Goal: Task Accomplishment & Management: Manage account settings

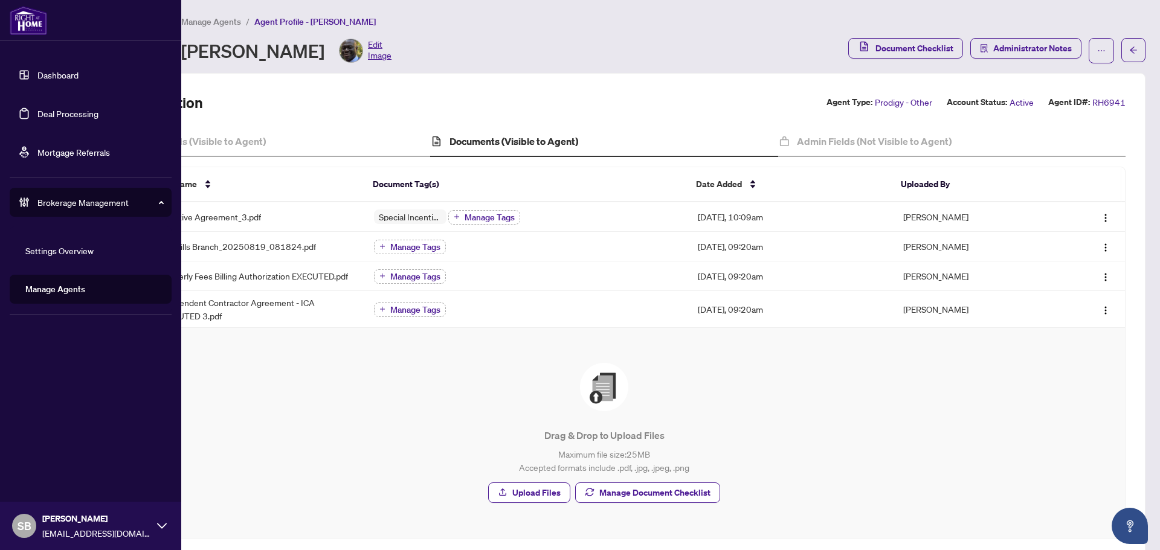
click at [80, 108] on link "Deal Processing" at bounding box center [67, 113] width 61 height 11
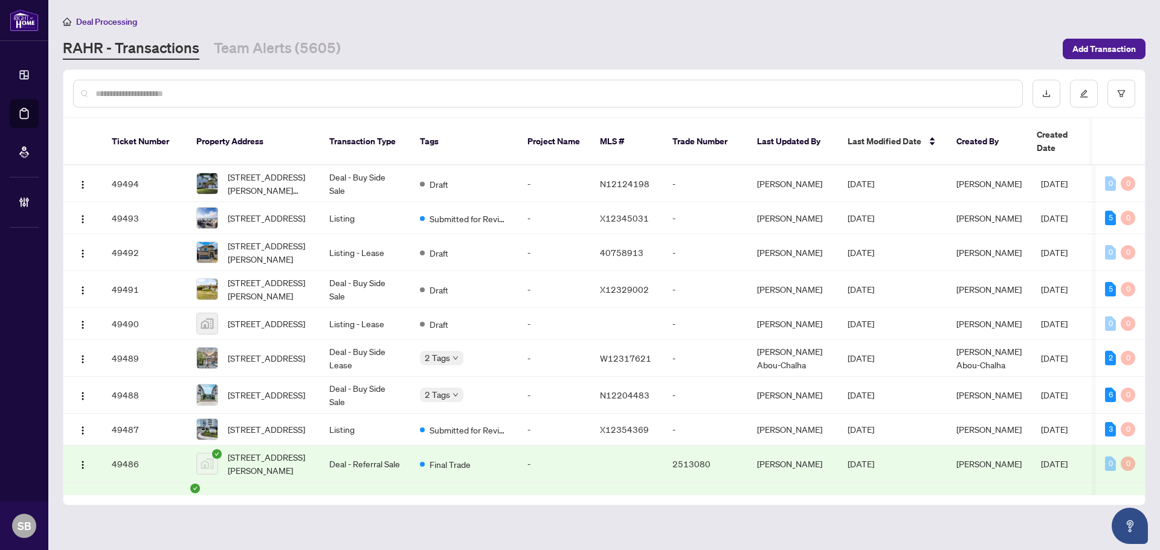
click at [282, 96] on input "text" at bounding box center [553, 93] width 917 height 13
click at [1099, 57] on span "Add Transaction" at bounding box center [1103, 48] width 63 height 19
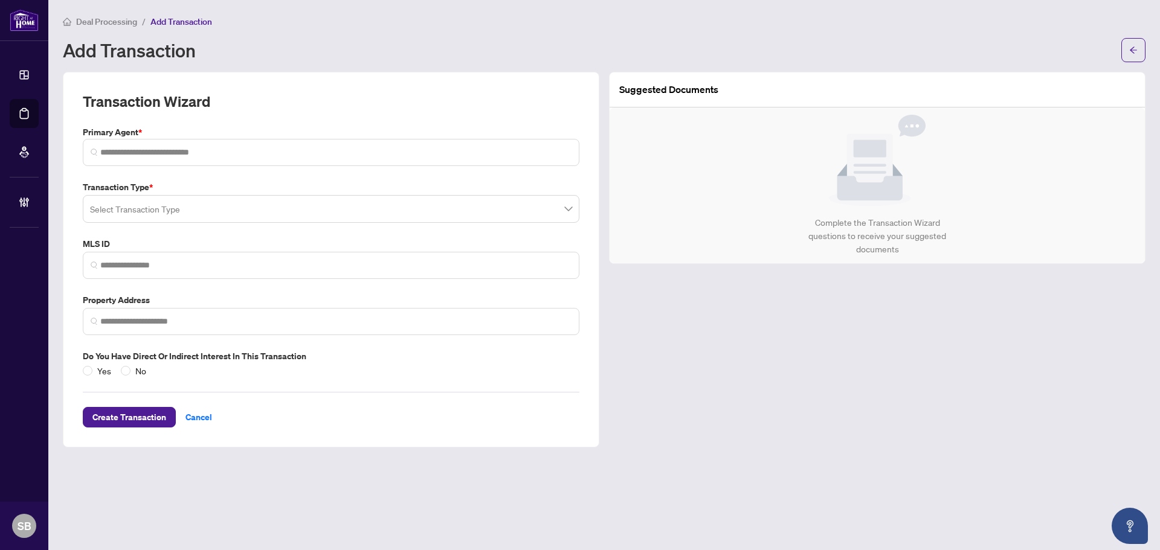
click at [308, 222] on input "search" at bounding box center [325, 210] width 471 height 27
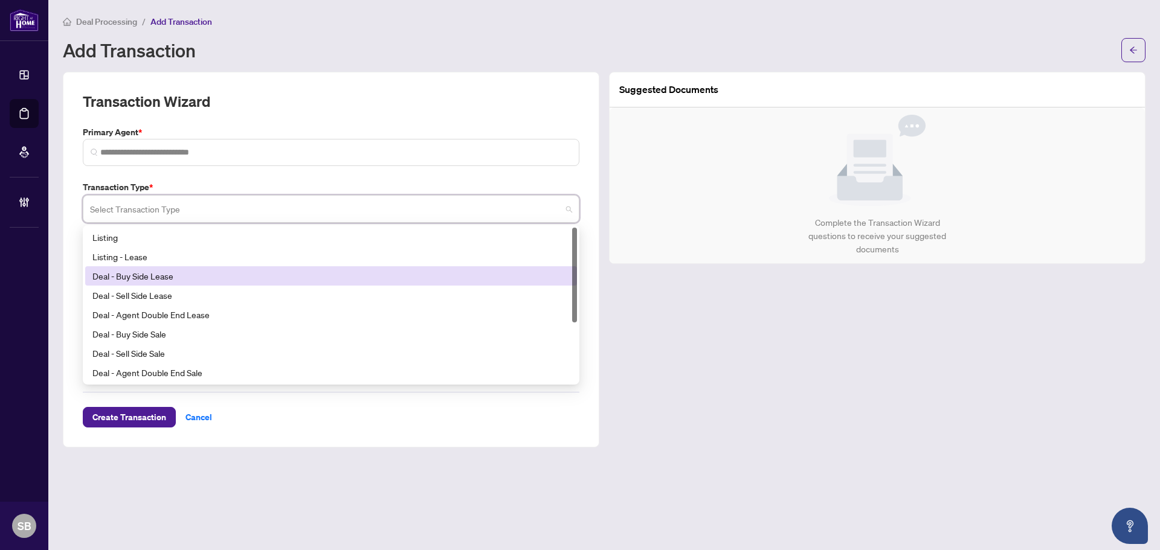
click at [245, 271] on div "Deal - Buy Side Lease" at bounding box center [330, 275] width 477 height 13
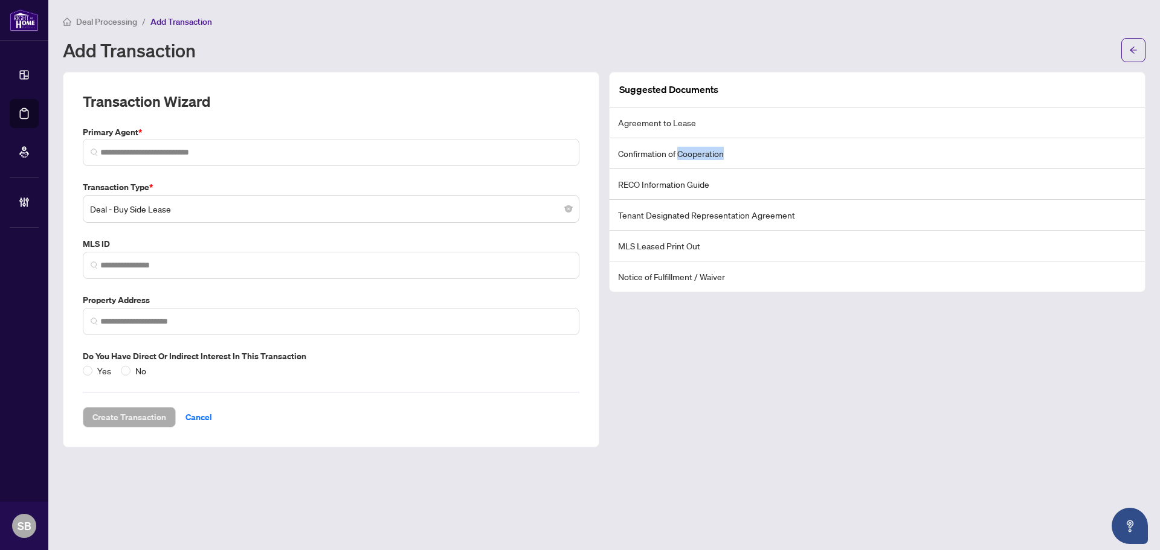
drag, startPoint x: 681, startPoint y: 153, endPoint x: 751, endPoint y: 152, distance: 70.7
click at [747, 152] on li "Confirmation of Cooperation" at bounding box center [876, 153] width 535 height 31
click at [751, 152] on li "Confirmation of Cooperation" at bounding box center [876, 153] width 535 height 31
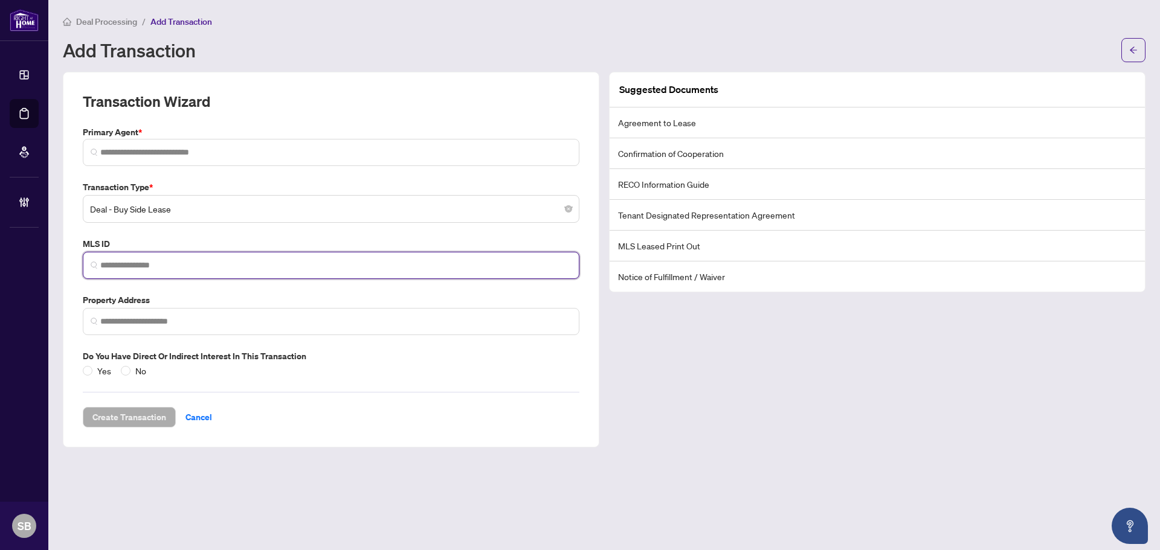
click at [379, 270] on input "search" at bounding box center [335, 265] width 471 height 13
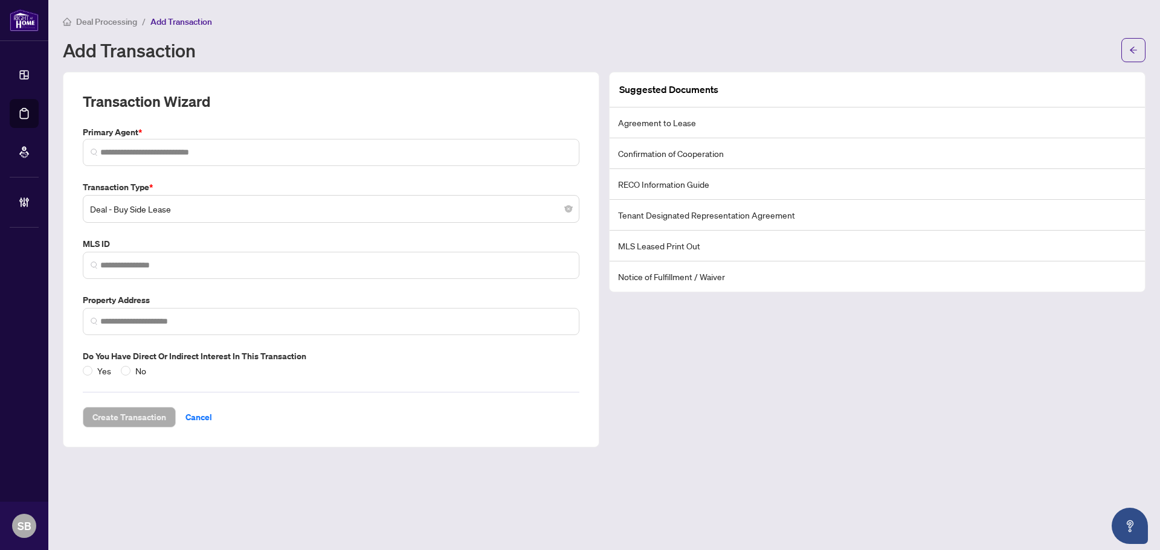
click at [111, 31] on div "Deal Processing / Add Transaction Add Transaction" at bounding box center [604, 38] width 1082 height 48
click at [111, 19] on span "Deal Processing" at bounding box center [106, 21] width 61 height 11
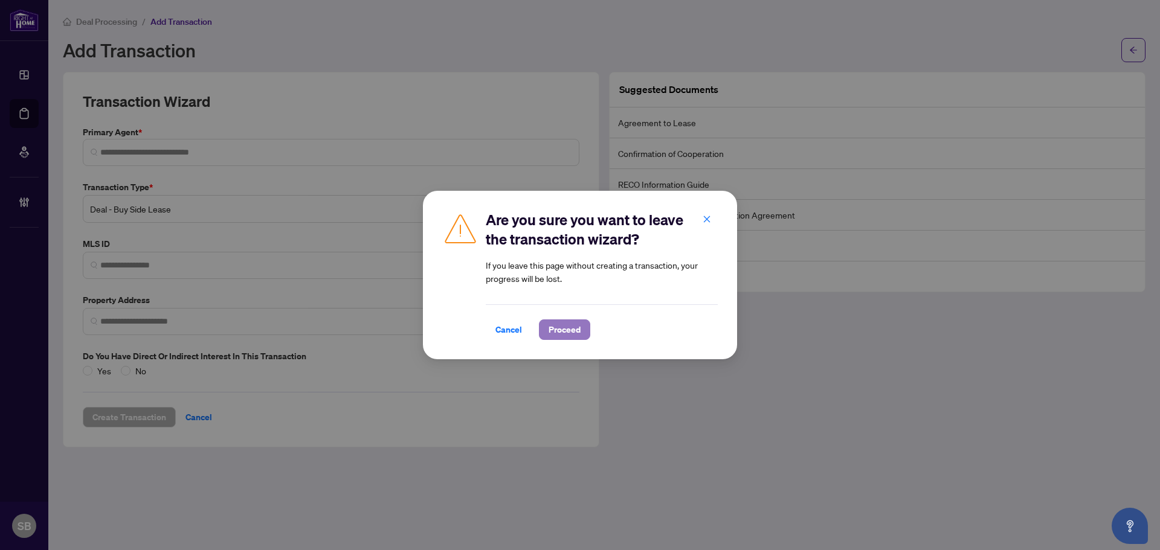
click at [568, 331] on span "Proceed" at bounding box center [564, 329] width 32 height 19
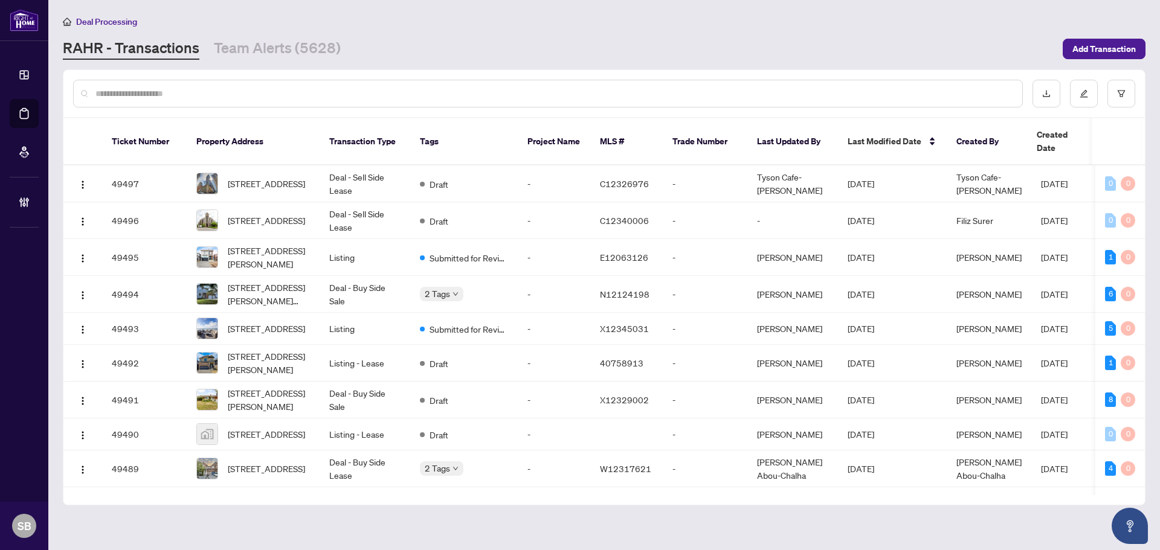
click at [395, 94] on input "text" at bounding box center [553, 93] width 917 height 13
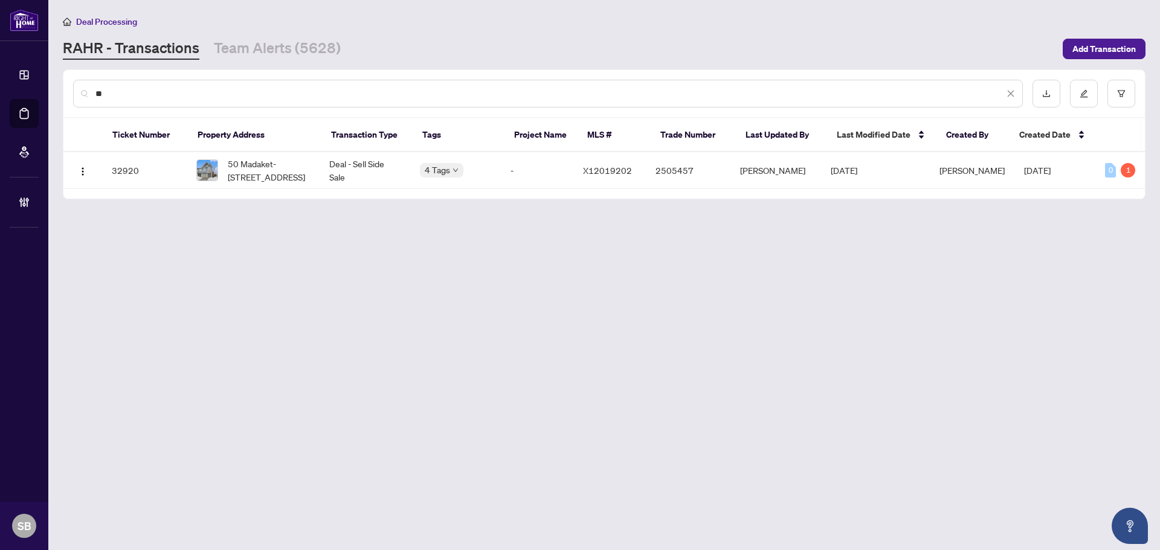
type input "*"
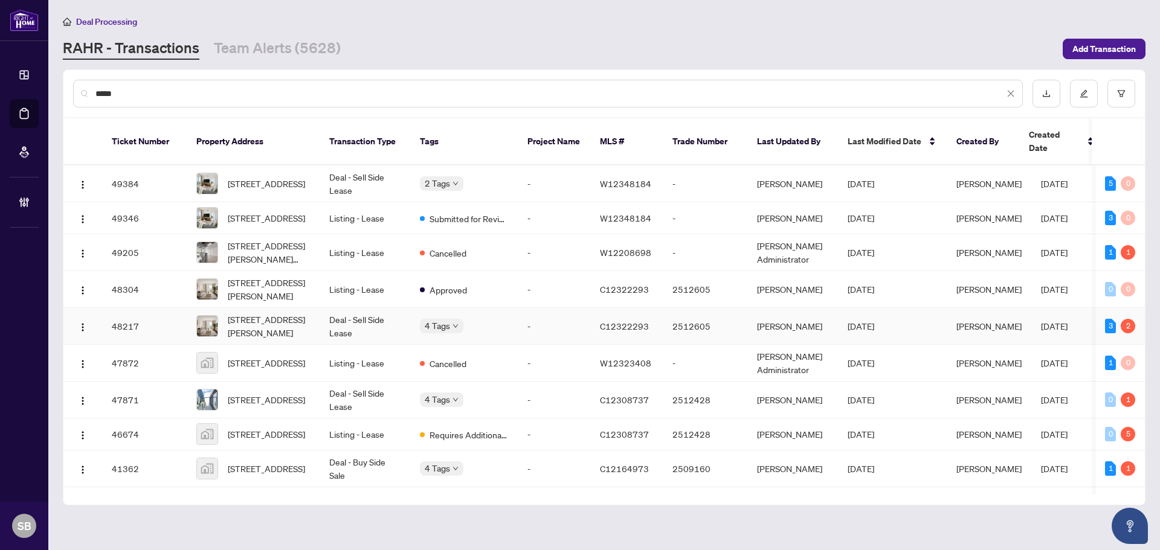
type input "*****"
click at [342, 322] on td "Deal - Sell Side Lease" at bounding box center [364, 326] width 91 height 37
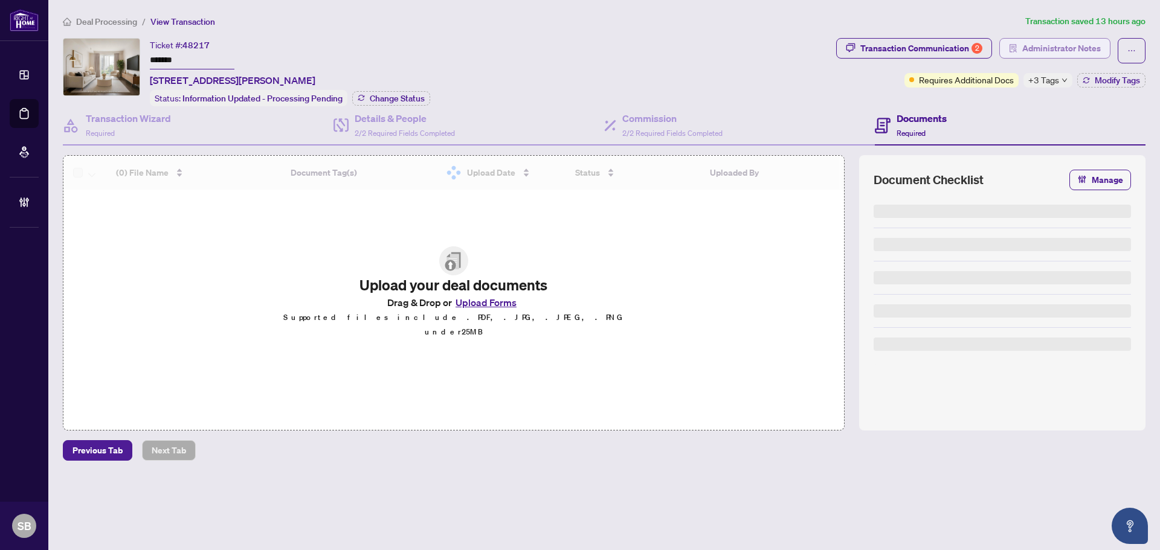
click at [1024, 53] on span "Administrator Notes" at bounding box center [1061, 48] width 79 height 19
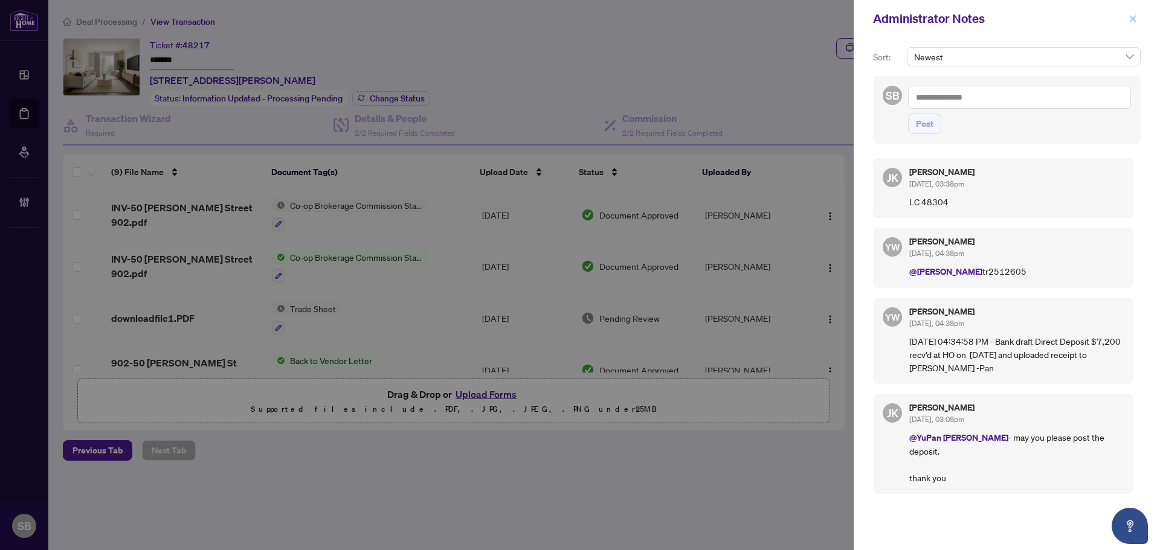
click at [1135, 19] on icon "close" at bounding box center [1132, 18] width 8 height 8
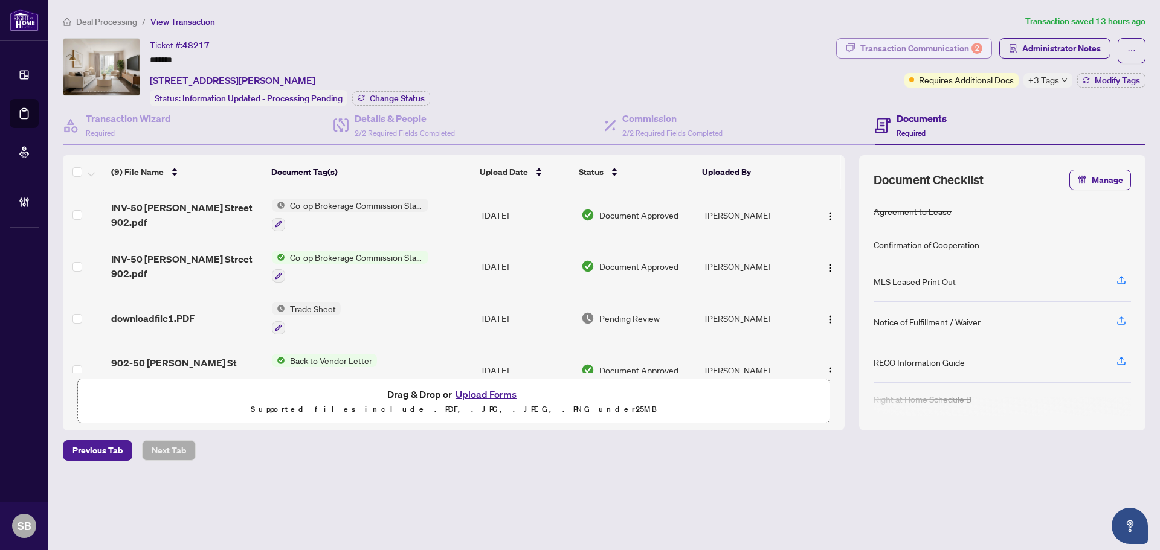
click at [954, 42] on div "Transaction Communication 2" at bounding box center [921, 48] width 122 height 19
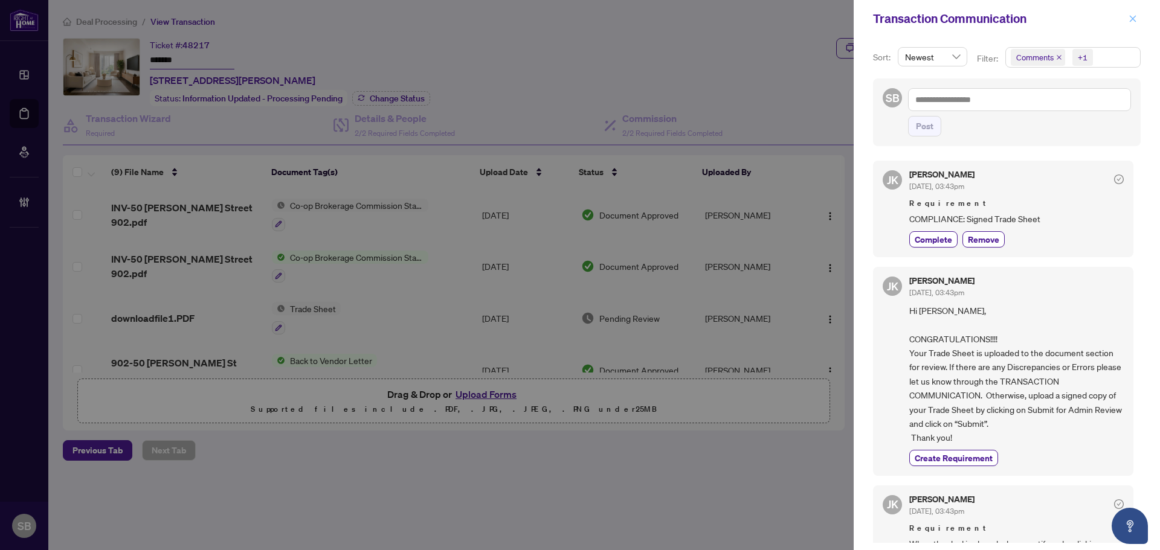
click at [1134, 25] on span "button" at bounding box center [1132, 18] width 8 height 19
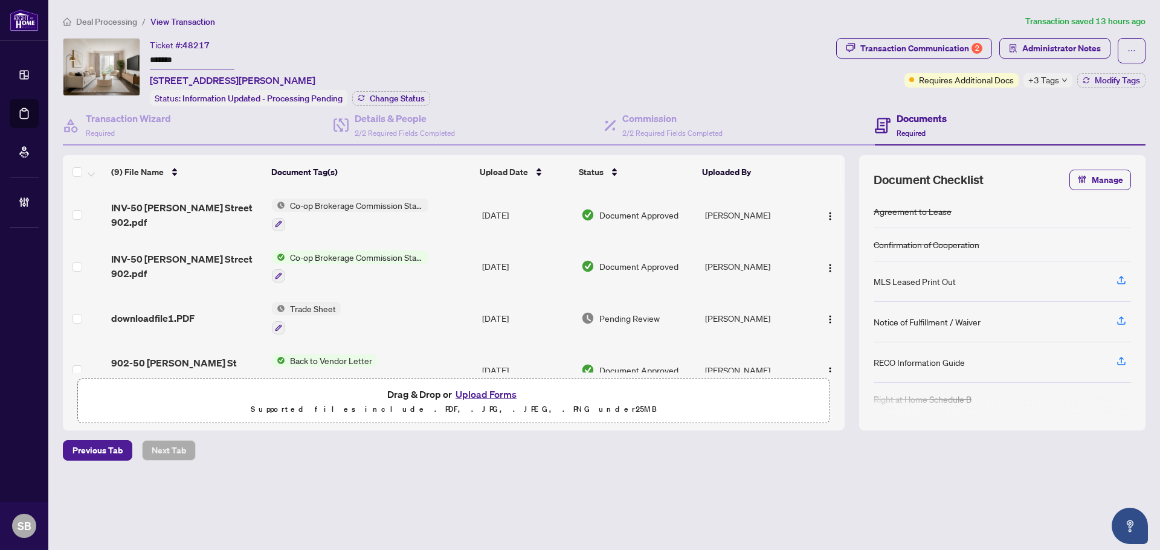
click at [1021, 59] on span "Administrator Notes" at bounding box center [1054, 50] width 111 height 25
click at [1030, 45] on span "Administrator Notes" at bounding box center [1061, 48] width 79 height 19
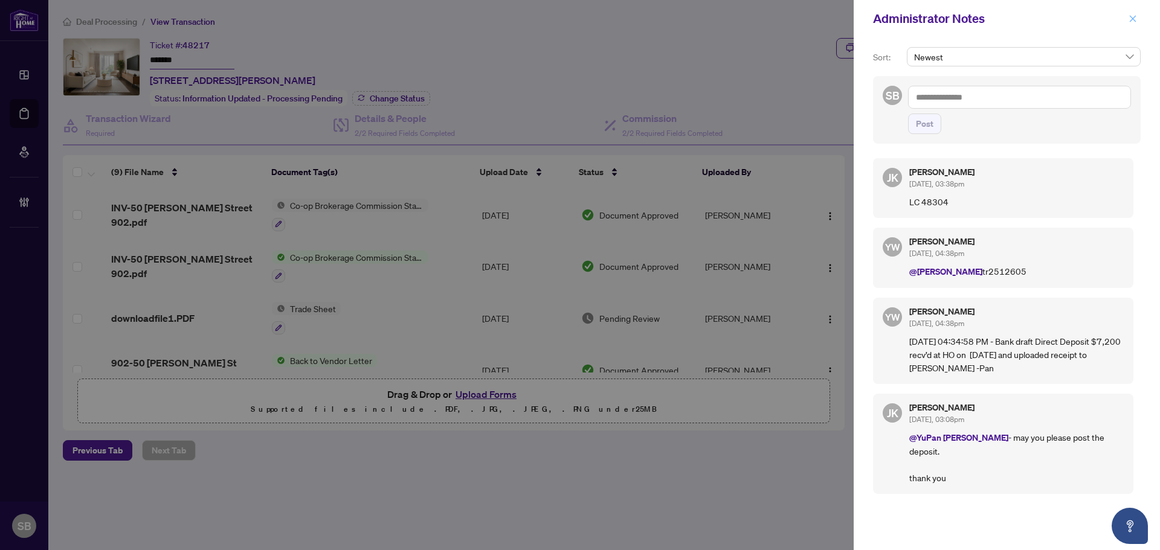
click at [1127, 11] on button "button" at bounding box center [1132, 18] width 16 height 14
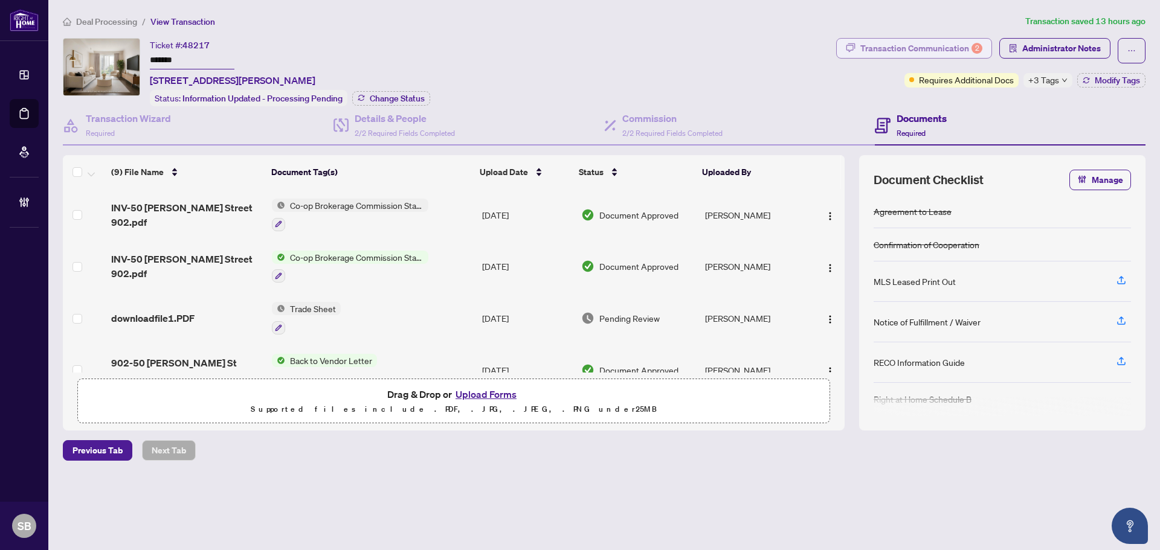
click at [920, 46] on div "Transaction Communication 2" at bounding box center [921, 48] width 122 height 19
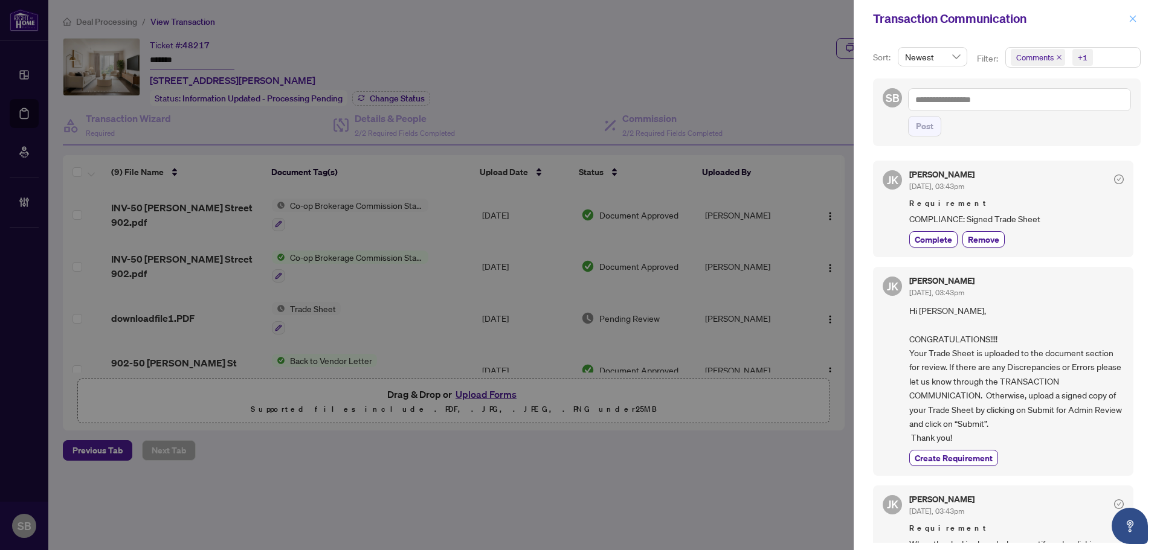
click at [1127, 18] on button "button" at bounding box center [1132, 18] width 16 height 14
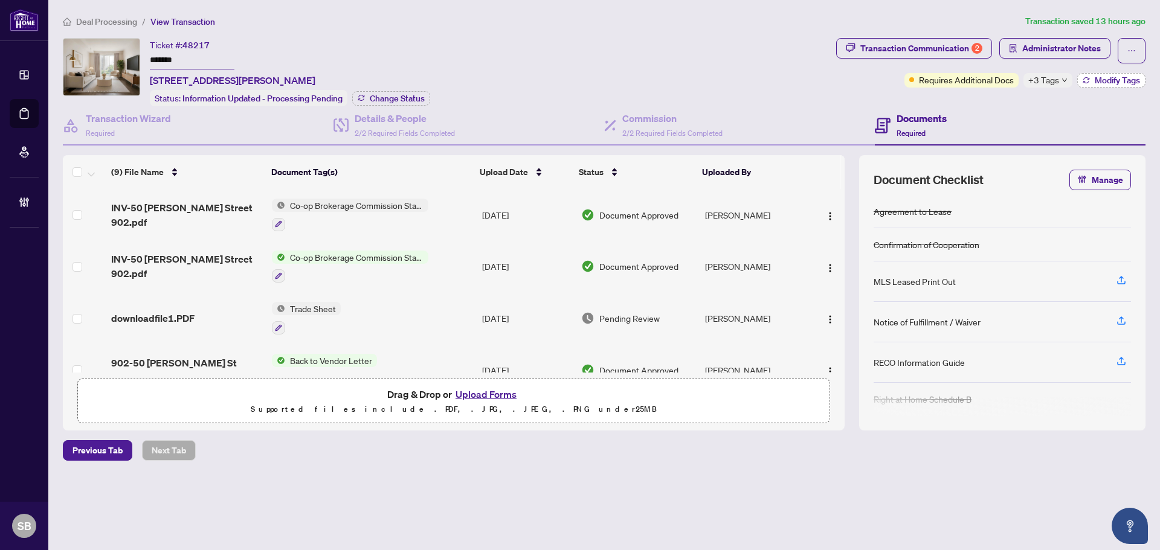
click at [1094, 82] on span "Modify Tags" at bounding box center [1116, 80] width 45 height 8
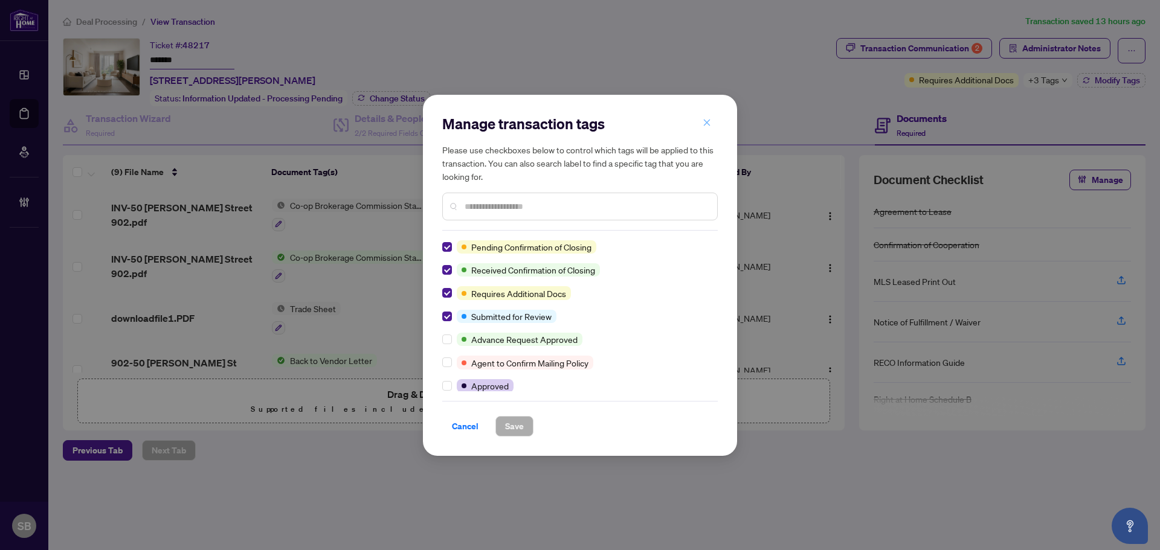
click at [711, 119] on button "button" at bounding box center [706, 123] width 24 height 21
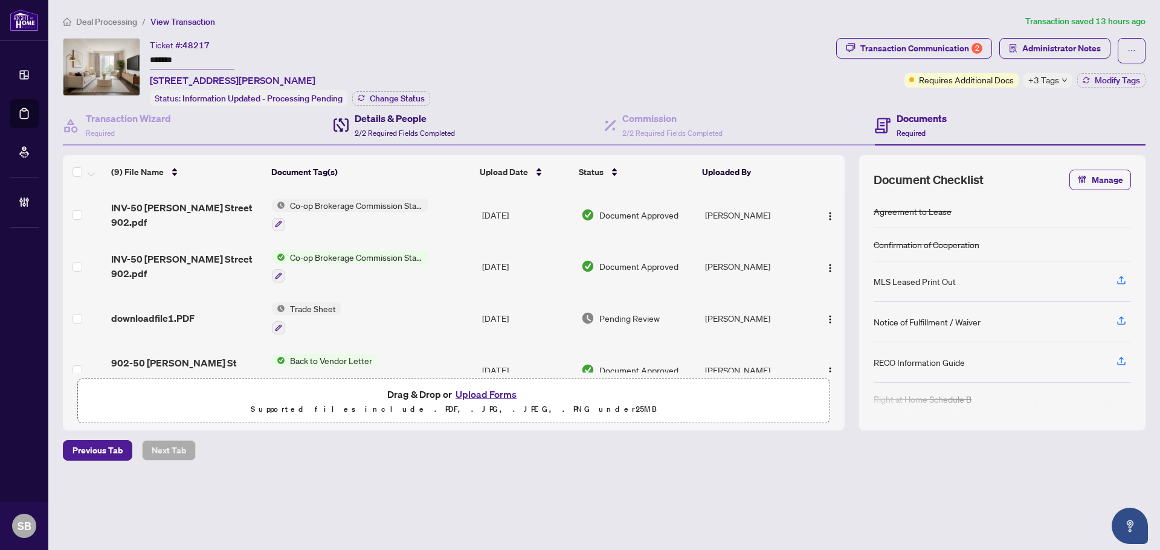
drag, startPoint x: 347, startPoint y: 123, endPoint x: 597, endPoint y: 131, distance: 250.2
click at [350, 124] on div "Details & People 2/2 Required Fields Completed" at bounding box center [393, 125] width 121 height 28
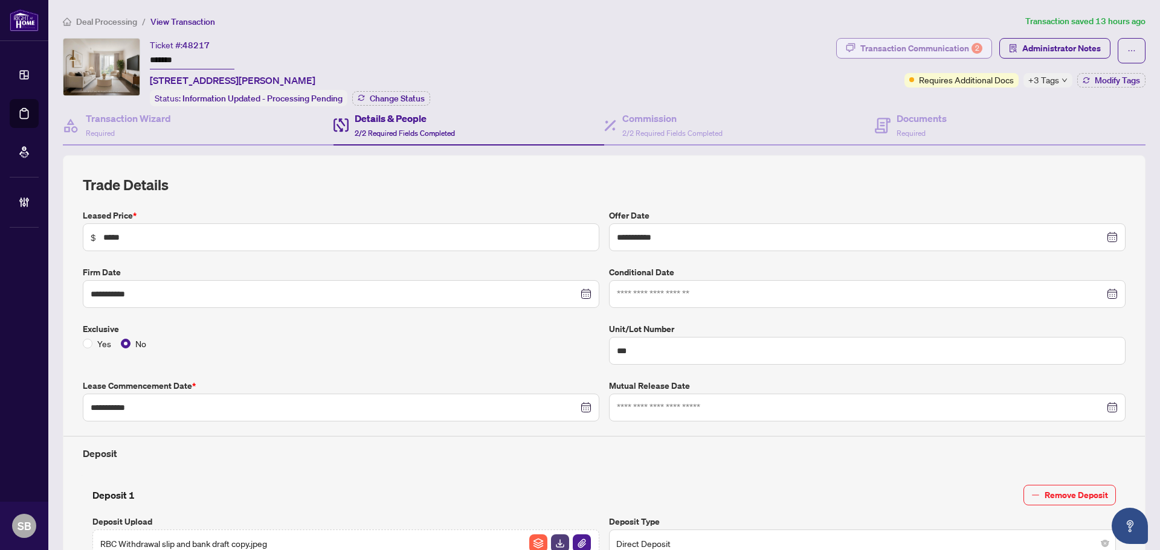
click at [952, 50] on div "Transaction Communication 2" at bounding box center [921, 48] width 122 height 19
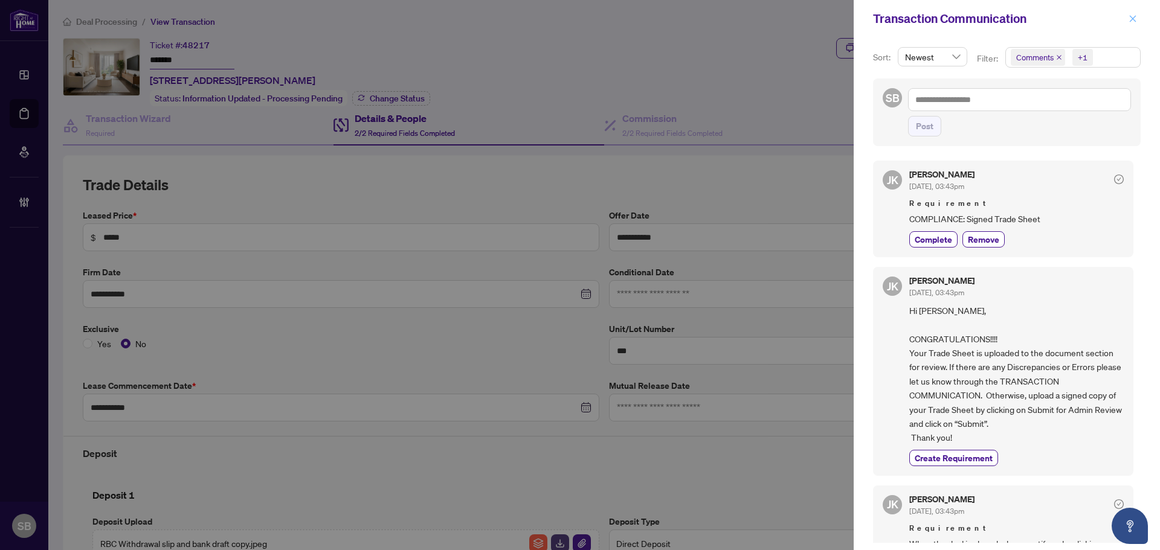
click at [1132, 15] on icon "close" at bounding box center [1132, 18] width 8 height 8
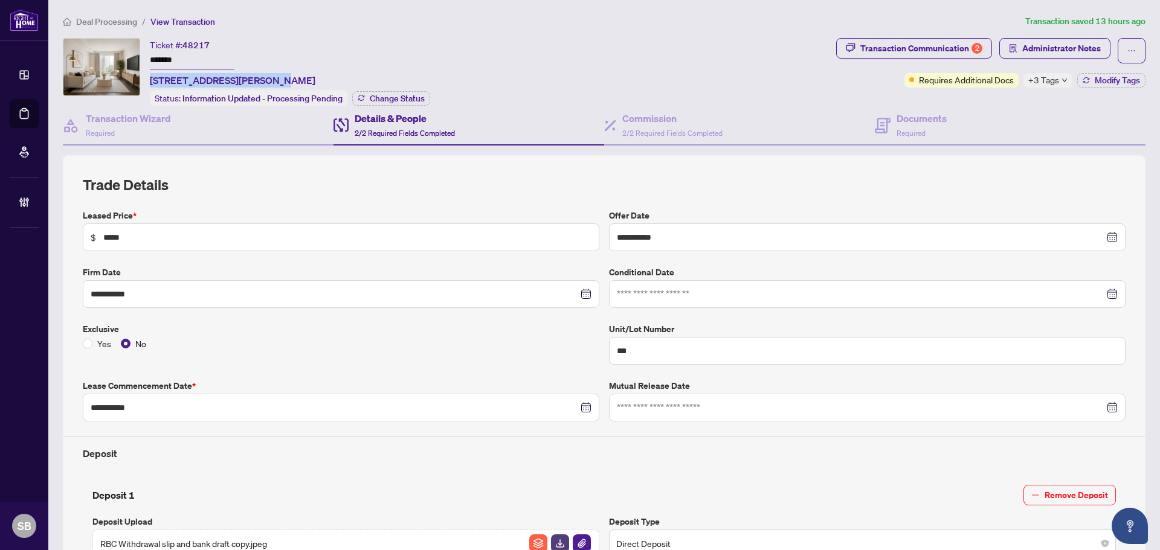
drag, startPoint x: 266, startPoint y: 79, endPoint x: 148, endPoint y: 78, distance: 118.4
click at [148, 78] on div "Ticket #: 48217 ******* 902-50 McCaul St unit 902, Toronto, Ontario M5T 0B6, Ca…" at bounding box center [447, 72] width 768 height 68
copy span "902-50 McCaul St unit 902"
click at [114, 17] on span "Deal Processing" at bounding box center [106, 21] width 61 height 11
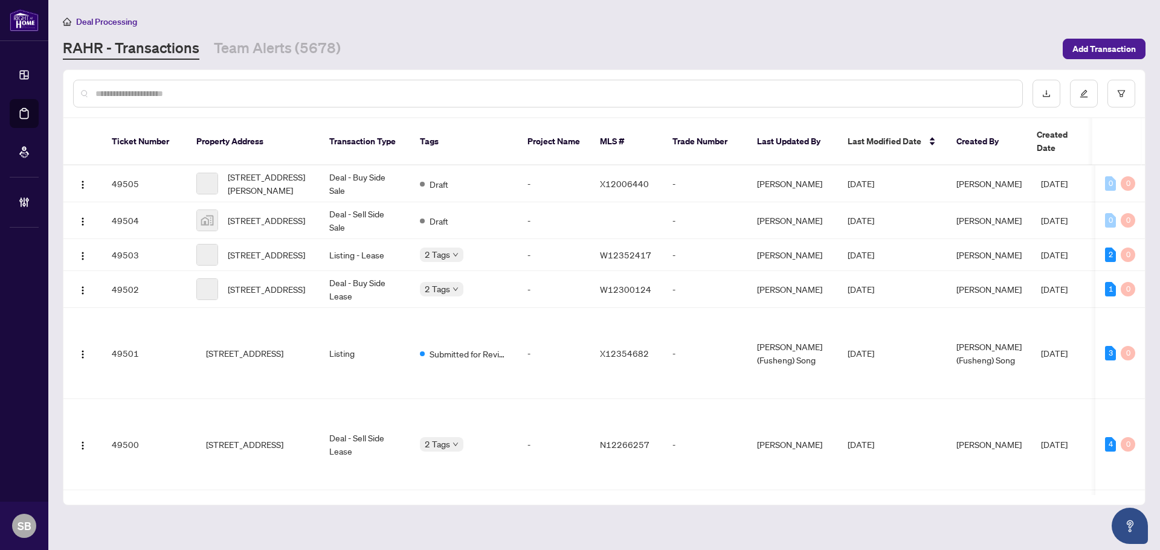
click at [225, 99] on input "text" at bounding box center [553, 93] width 917 height 13
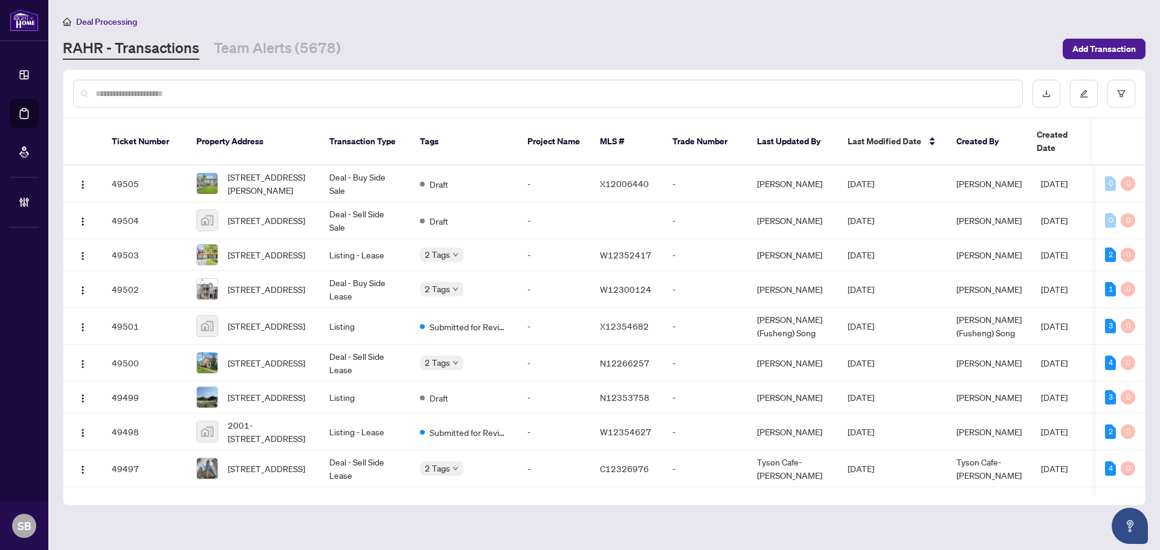
paste input "**********"
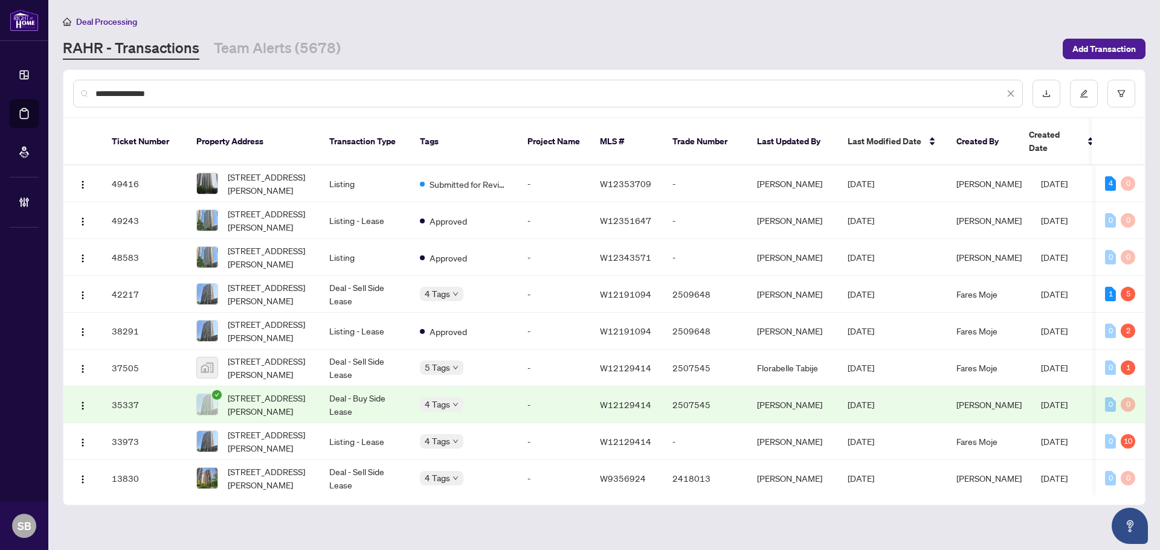
type input "**********"
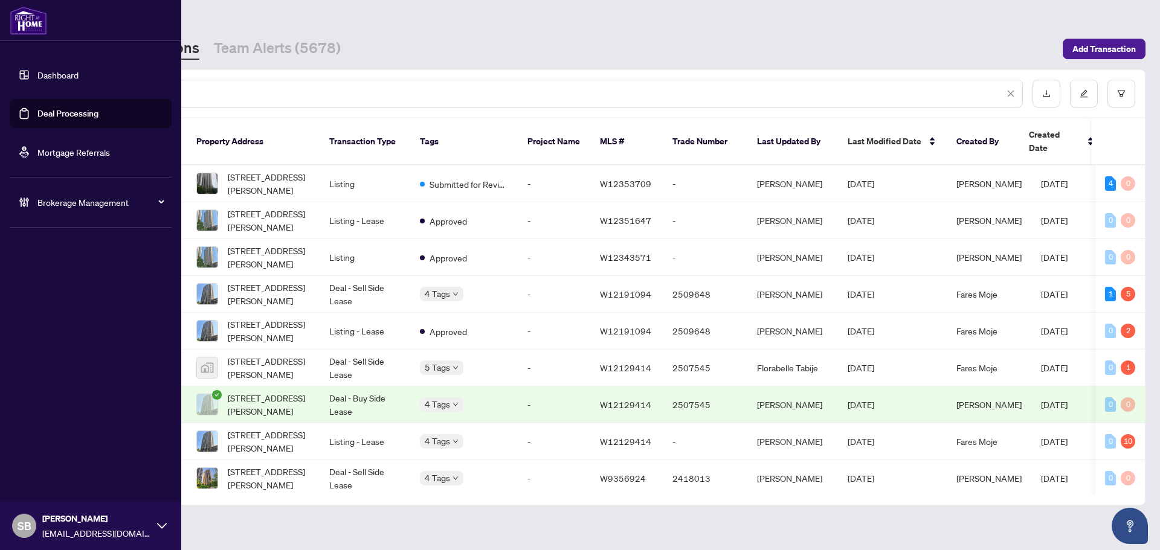
click at [79, 80] on link "Dashboard" at bounding box center [57, 74] width 41 height 11
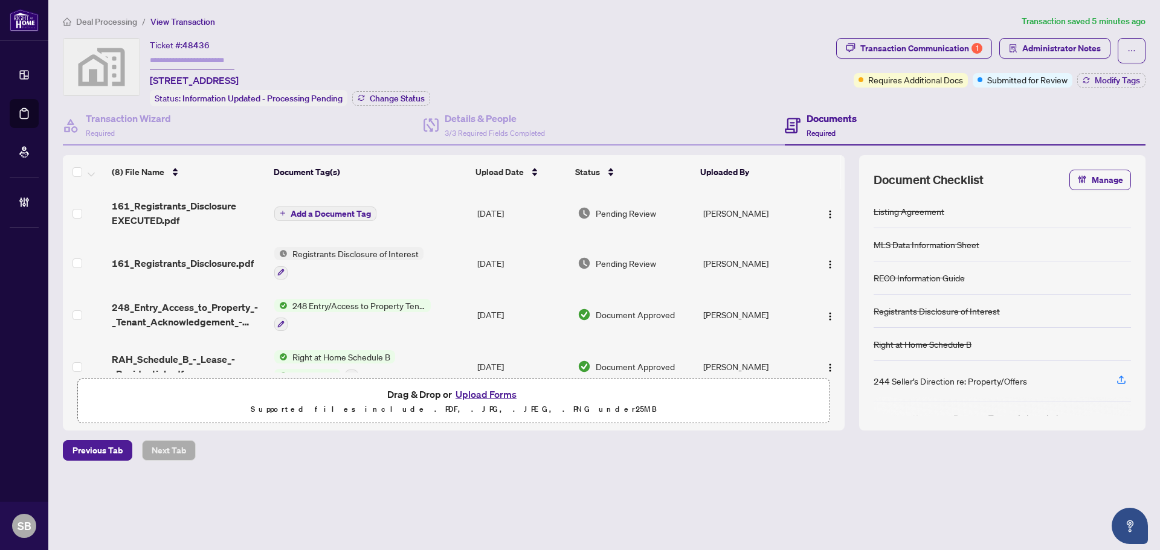
click at [353, 218] on button "Add a Document Tag" at bounding box center [325, 214] width 102 height 14
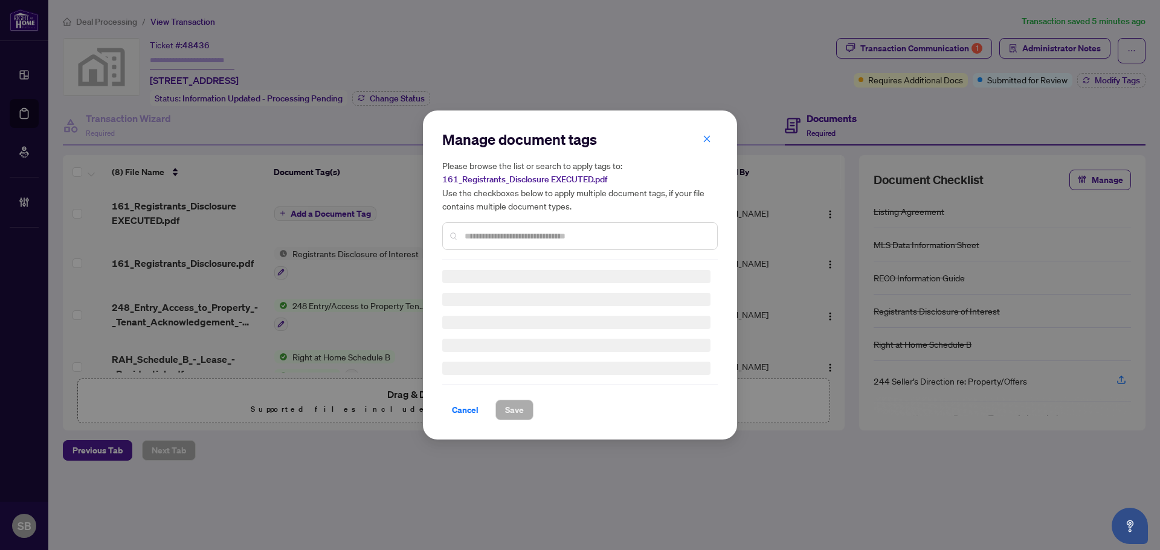
click at [617, 237] on input "text" at bounding box center [585, 235] width 243 height 13
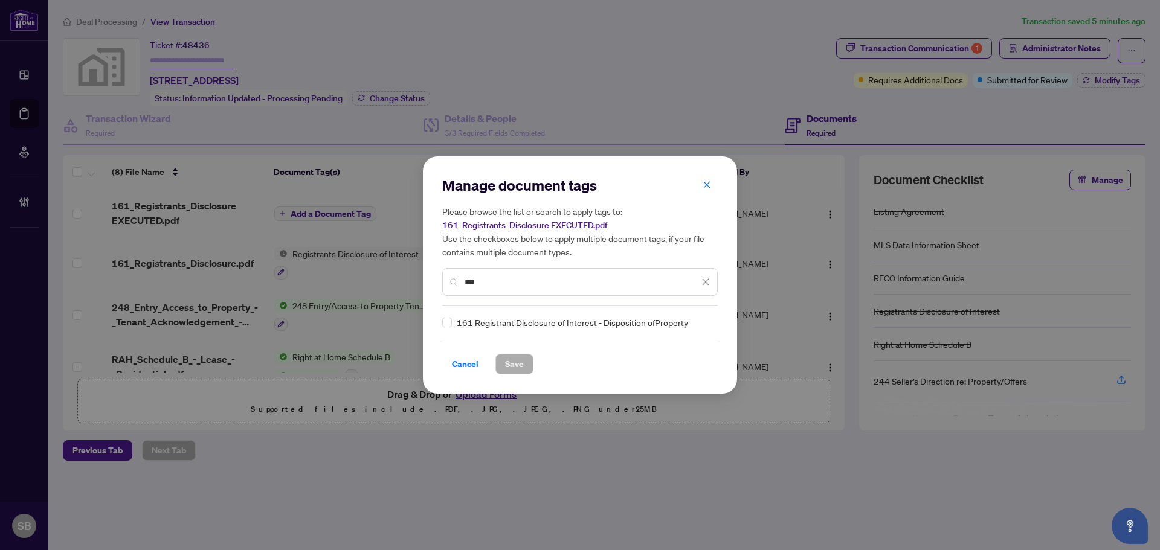
type input "***"
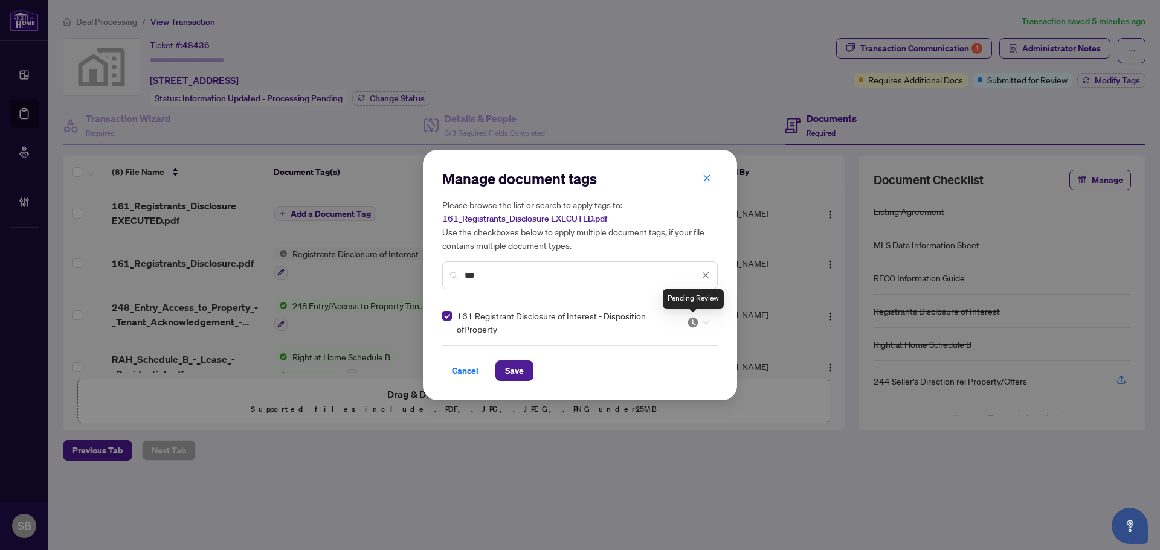
drag, startPoint x: 699, startPoint y: 320, endPoint x: 707, endPoint y: 319, distance: 7.3
click at [702, 320] on div at bounding box center [698, 322] width 23 height 12
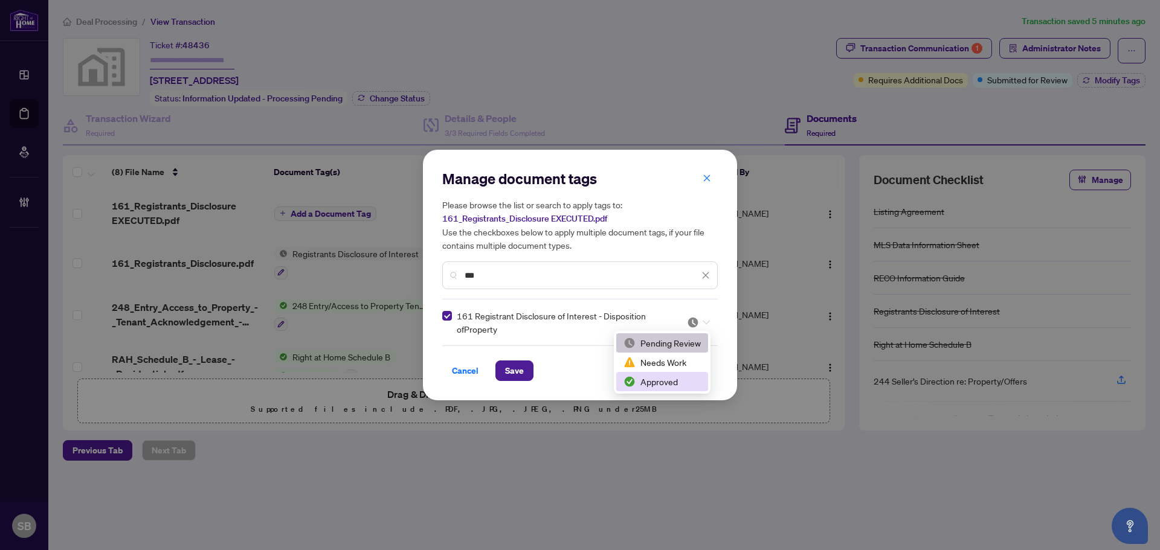
click at [666, 383] on div "Approved" at bounding box center [661, 381] width 77 height 13
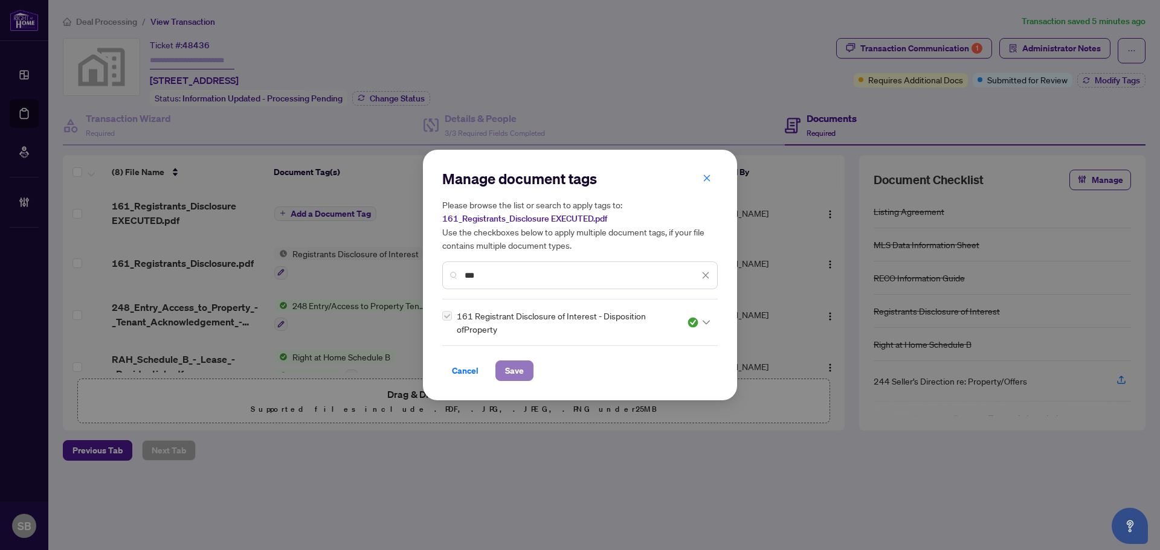
click at [510, 375] on span "Save" at bounding box center [514, 370] width 19 height 19
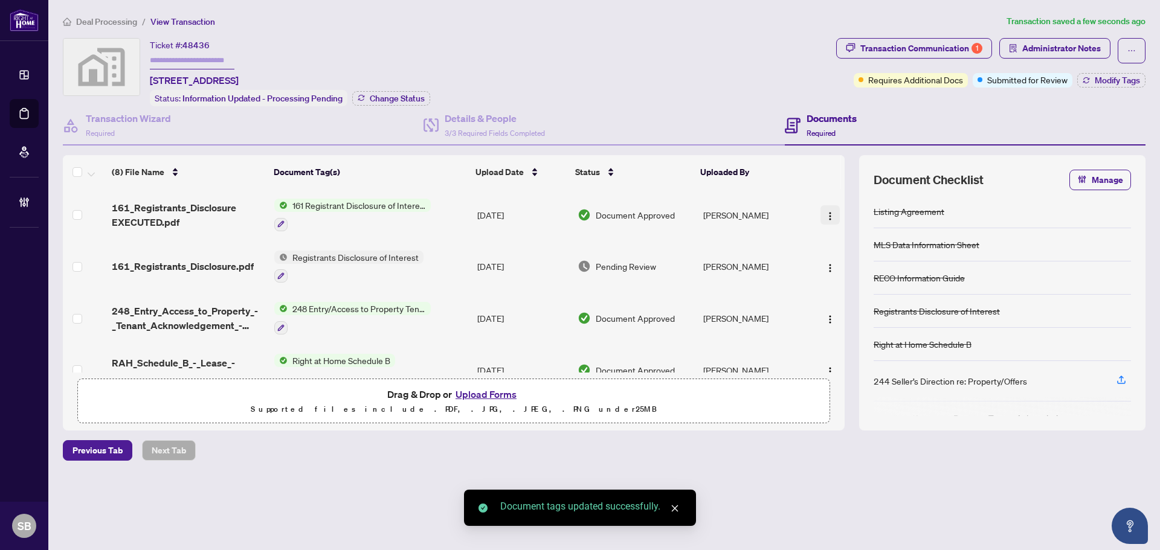
click at [825, 213] on img "button" at bounding box center [830, 216] width 10 height 10
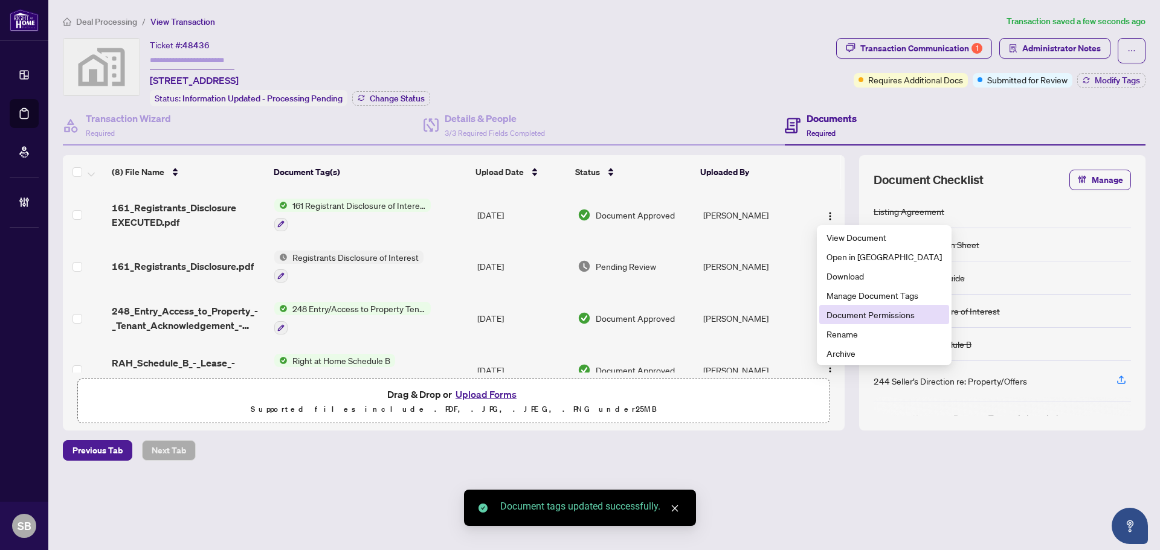
click at [903, 314] on span "Document Permissions" at bounding box center [883, 314] width 115 height 13
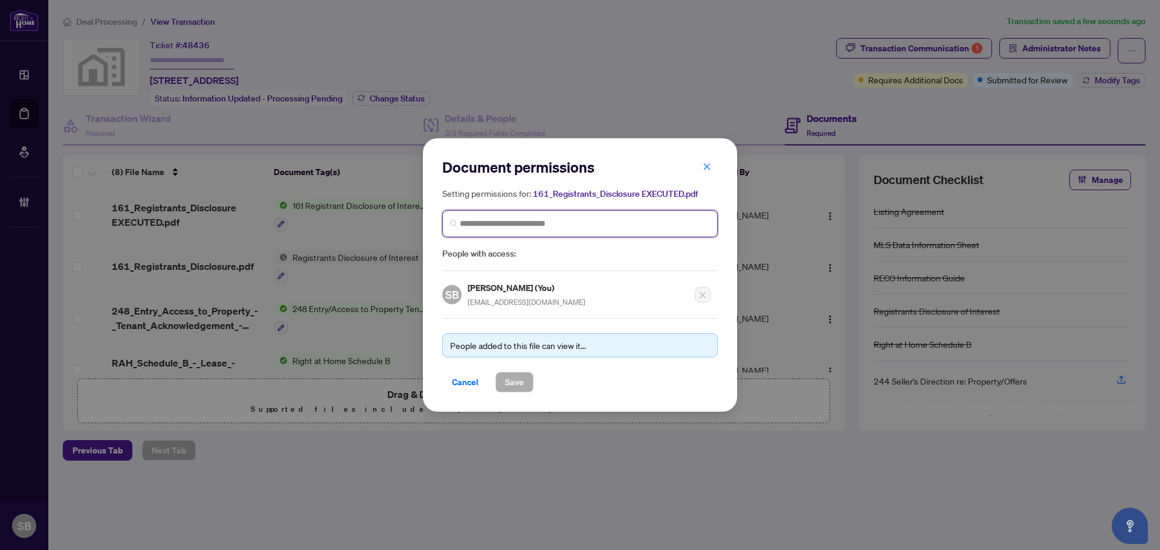
click at [535, 224] on input "search" at bounding box center [585, 223] width 250 height 13
click at [712, 164] on button "button" at bounding box center [706, 166] width 24 height 21
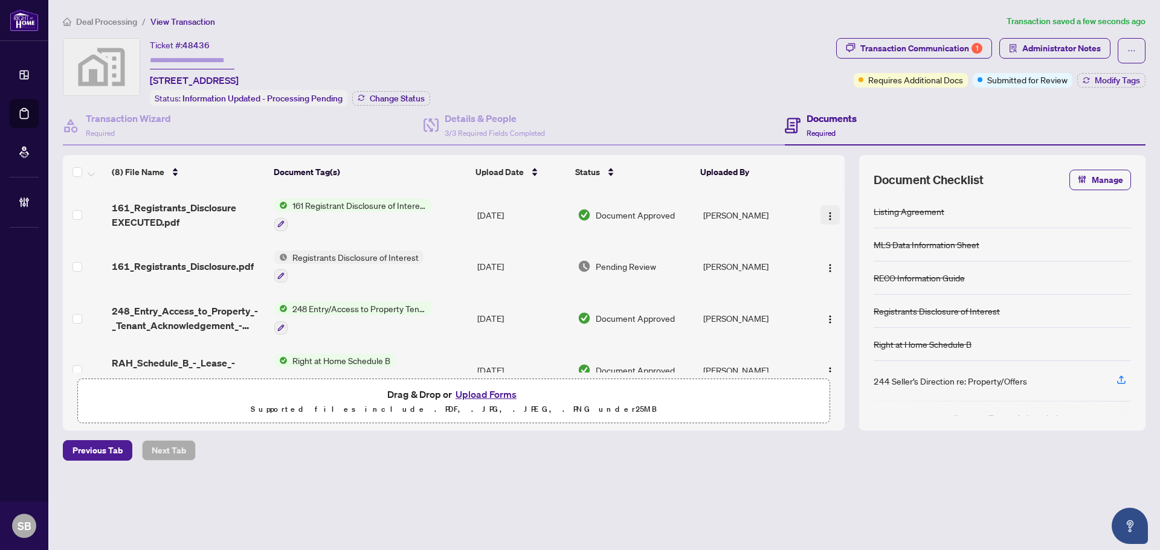
click at [827, 205] on button "button" at bounding box center [829, 214] width 19 height 19
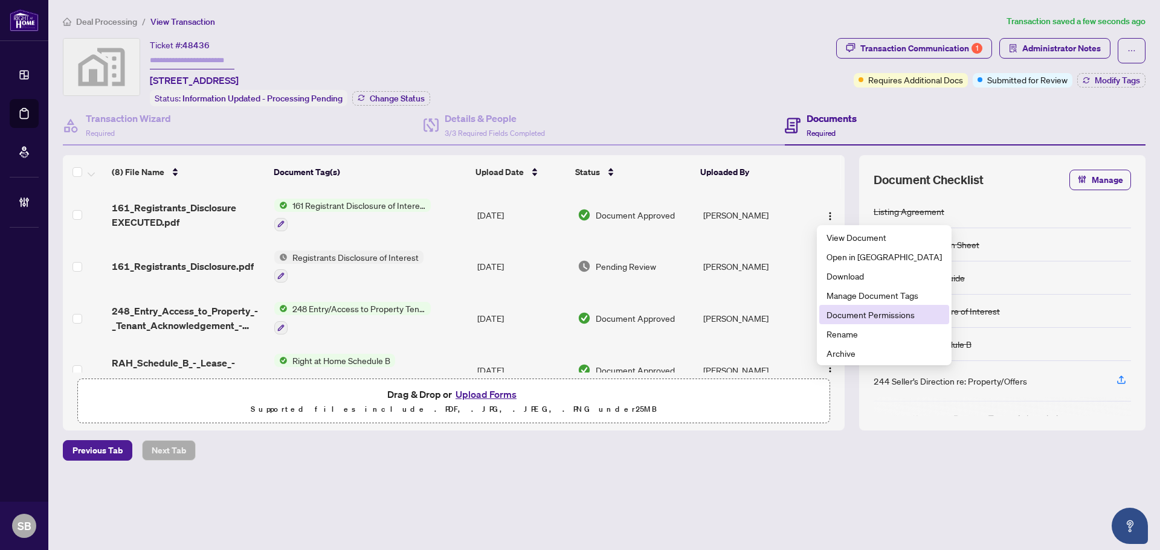
click at [864, 319] on span "Document Permissions" at bounding box center [883, 314] width 115 height 13
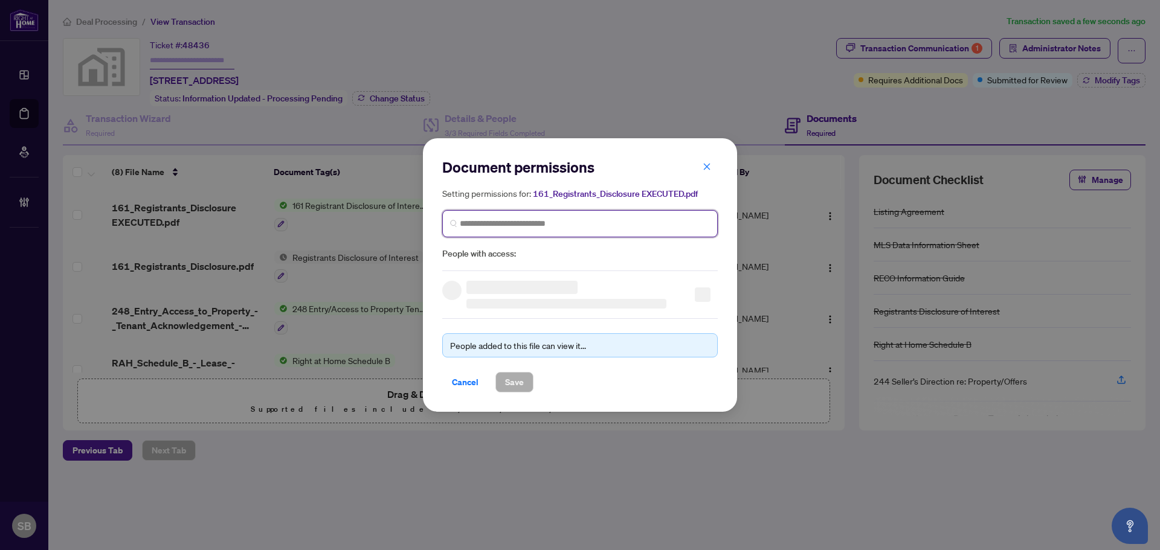
click at [554, 221] on input "search" at bounding box center [585, 223] width 250 height 13
type input "******"
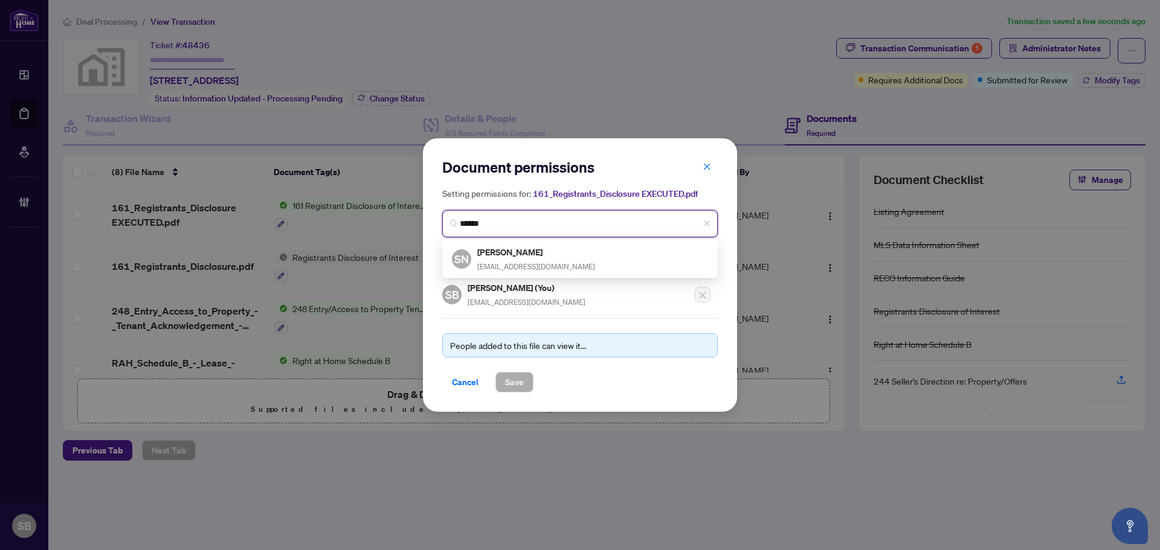
click at [548, 248] on h5 "[PERSON_NAME]" at bounding box center [536, 252] width 118 height 14
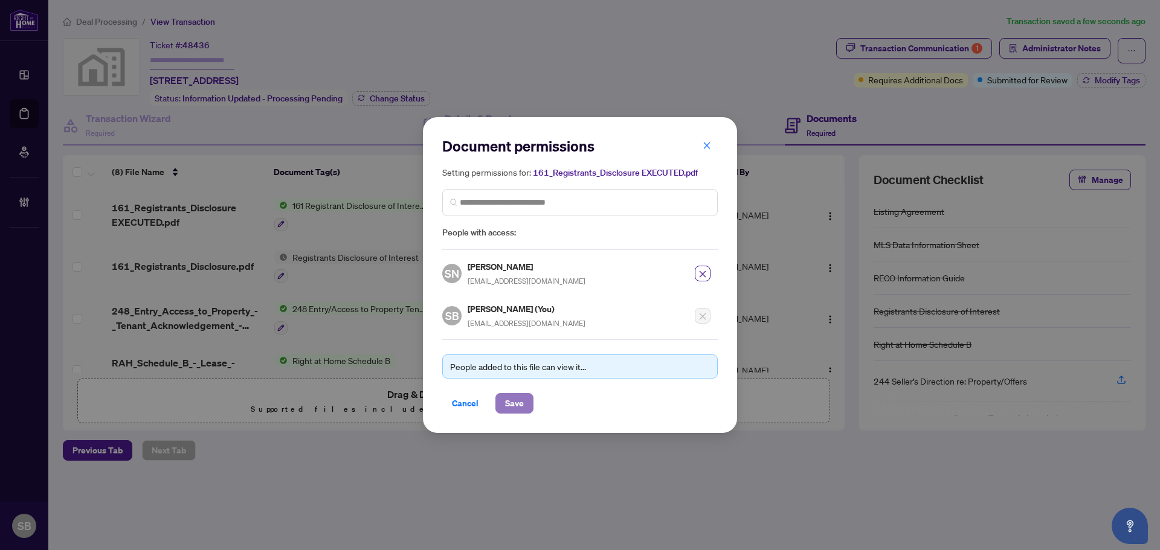
click at [517, 393] on button "Save" at bounding box center [514, 403] width 38 height 21
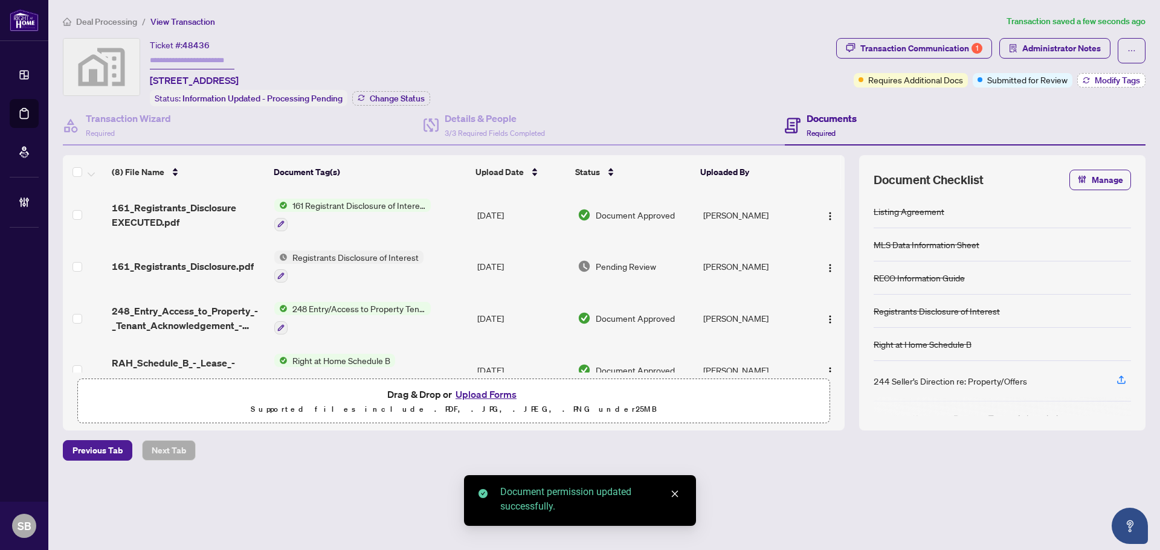
click at [1122, 76] on span "Modify Tags" at bounding box center [1116, 80] width 45 height 8
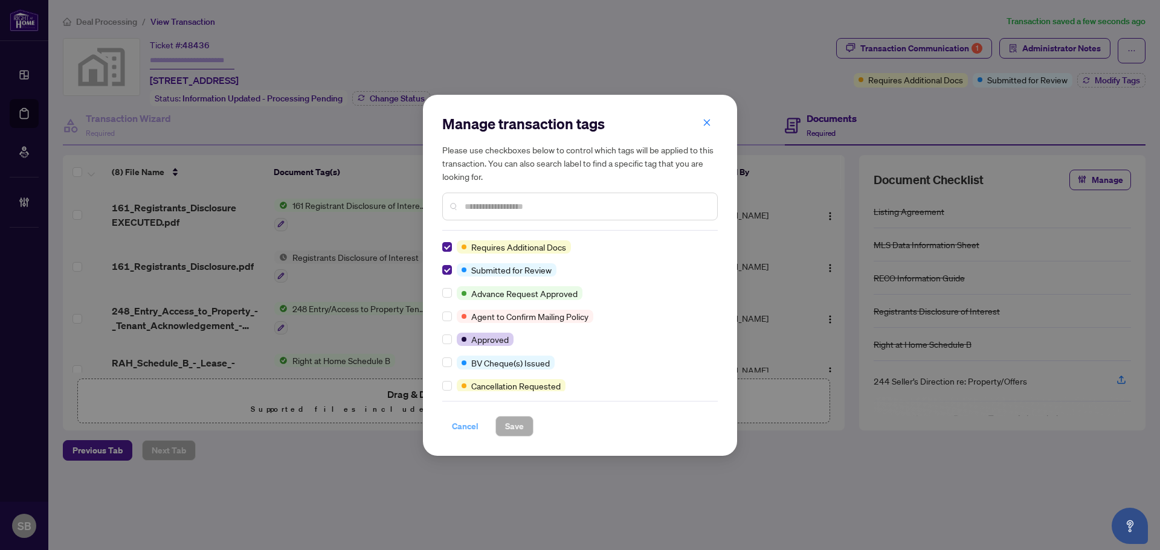
click at [472, 426] on span "Cancel" at bounding box center [465, 426] width 27 height 19
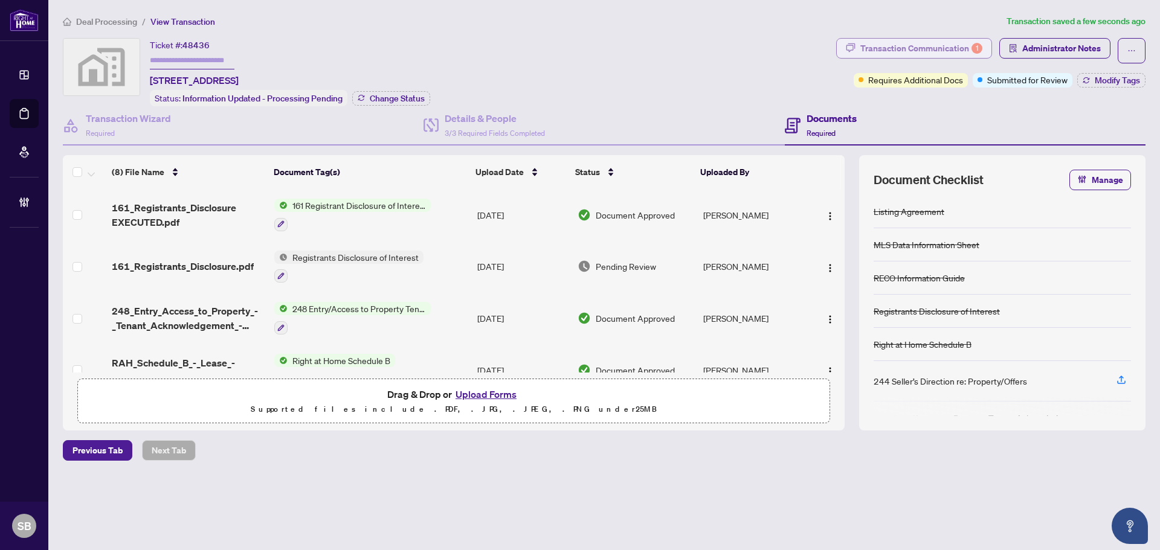
click at [914, 47] on div "Transaction Communication 1" at bounding box center [921, 48] width 122 height 19
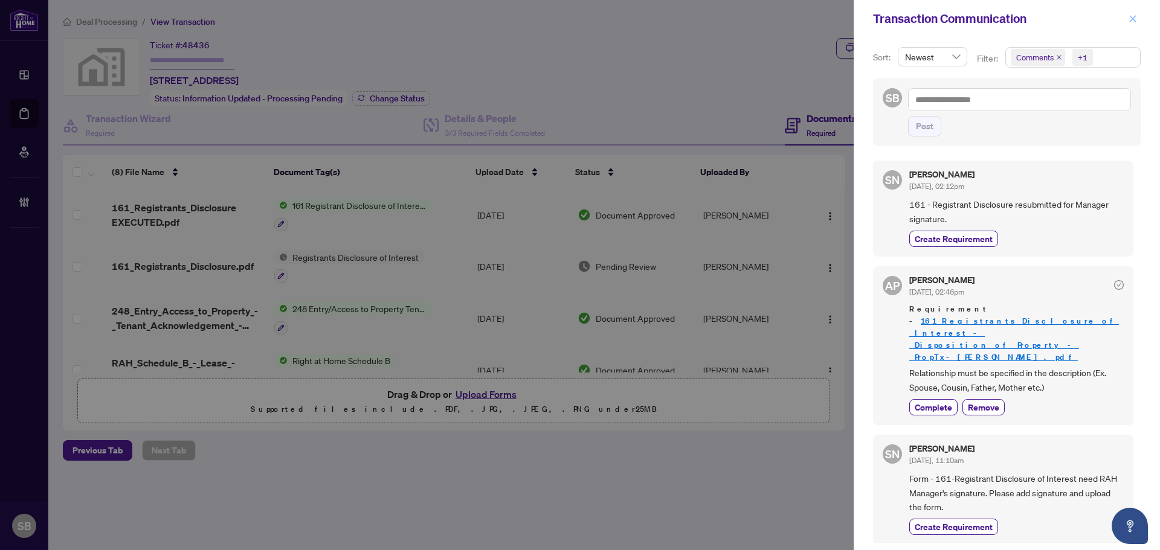
click at [1133, 21] on icon "close" at bounding box center [1132, 18] width 8 height 8
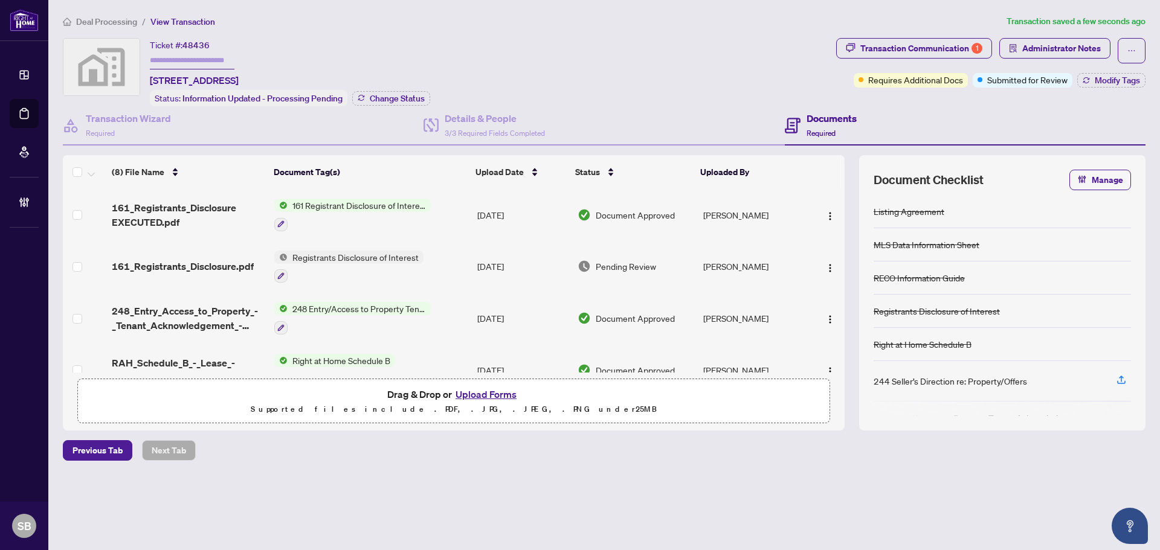
click at [455, 218] on td "161 Registrant Disclosure of Interest - Disposition ofProperty" at bounding box center [370, 215] width 203 height 52
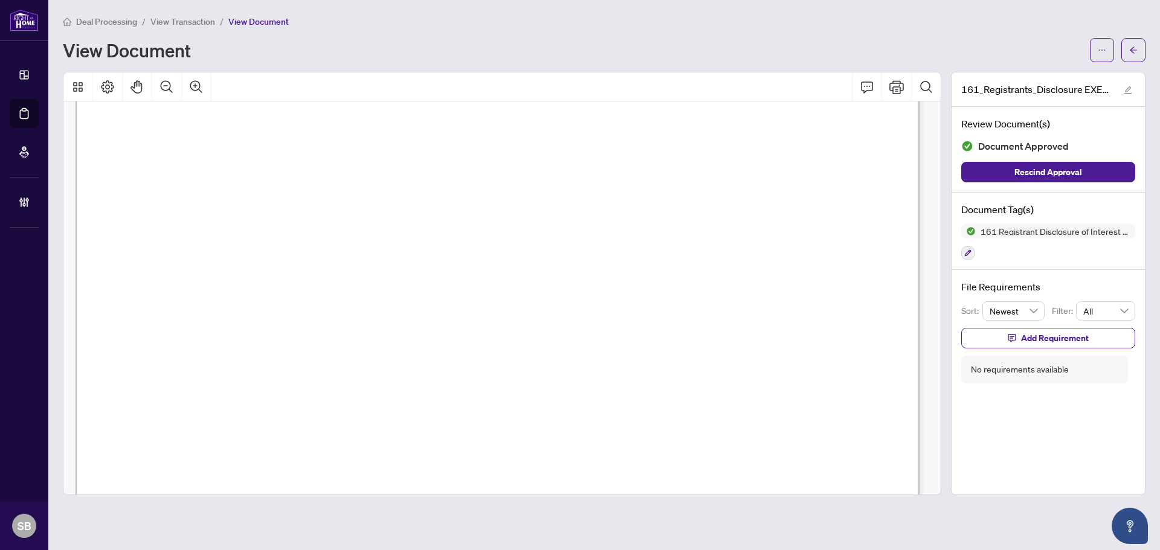
scroll to position [181, 0]
click at [1129, 47] on icon "arrow-left" at bounding box center [1133, 50] width 8 height 8
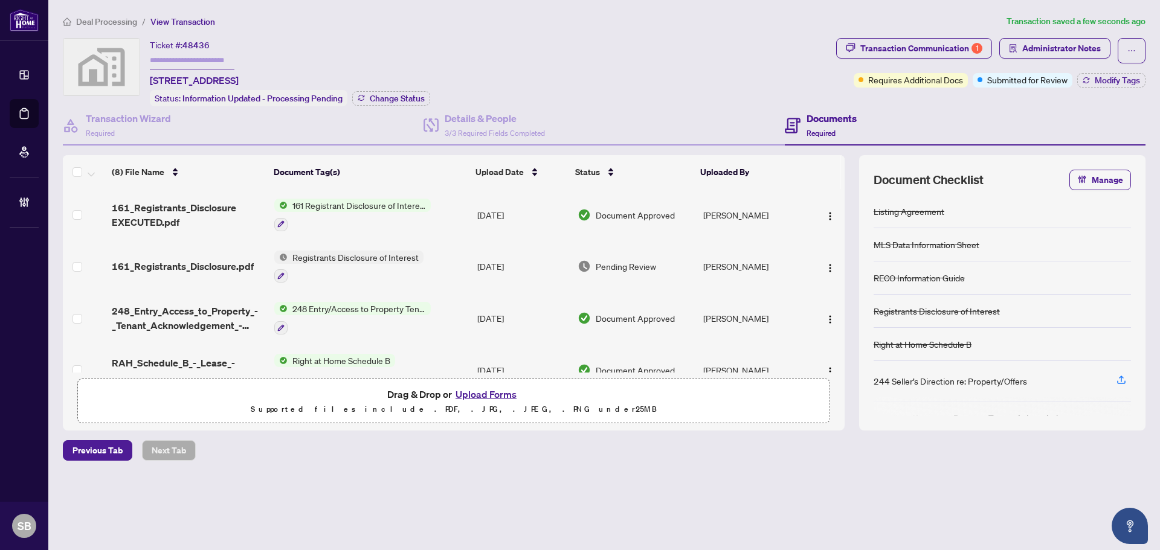
scroll to position [121, 0]
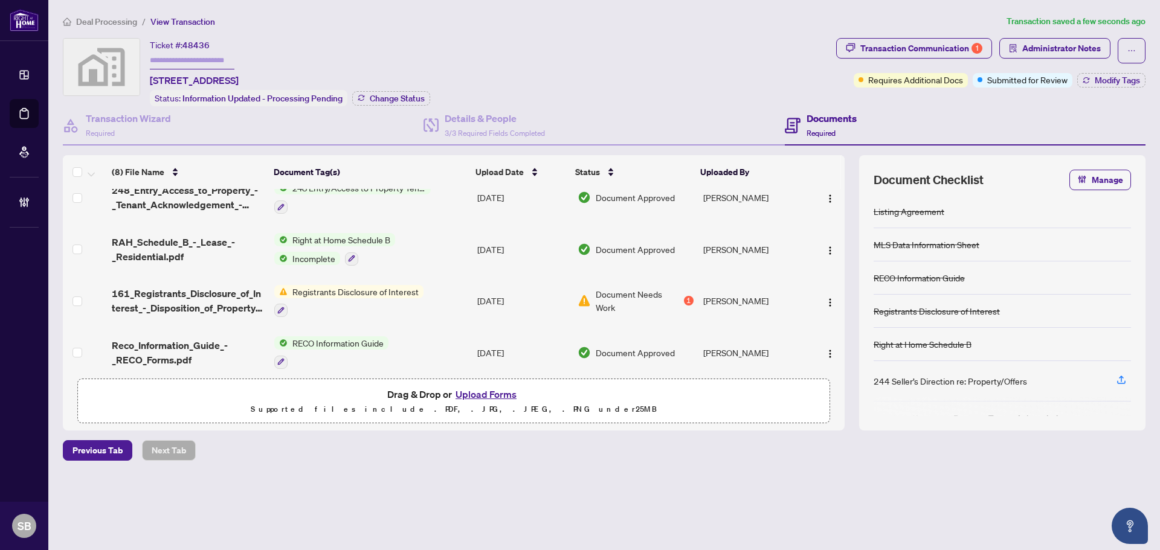
click at [478, 290] on td "[DATE]" at bounding box center [522, 301] width 100 height 52
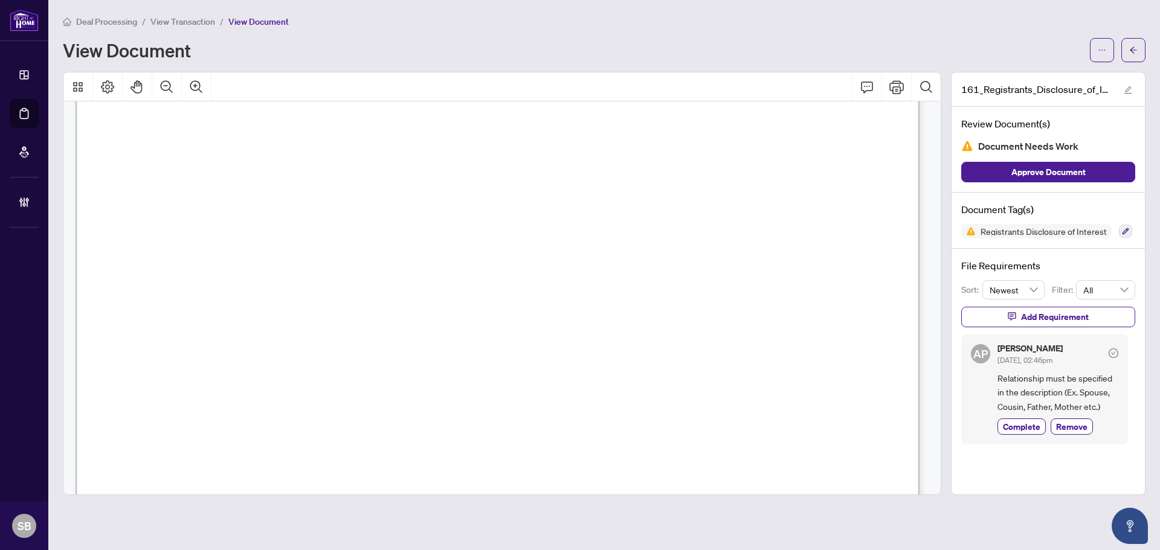
scroll to position [242, 0]
click at [1140, 56] on button "button" at bounding box center [1133, 50] width 24 height 24
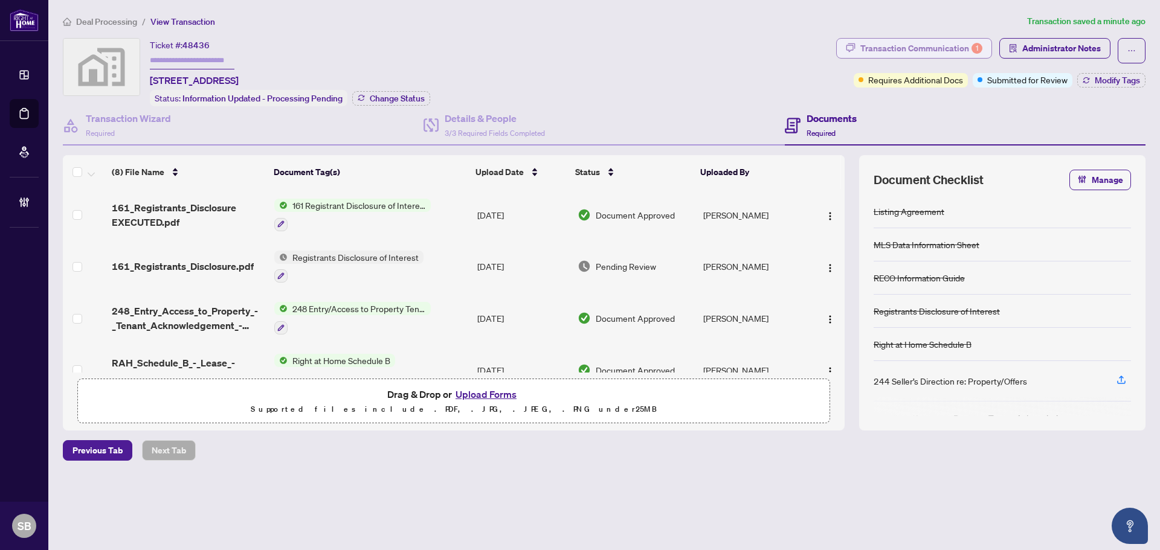
click at [945, 39] on div "Transaction Communication 1" at bounding box center [921, 48] width 122 height 19
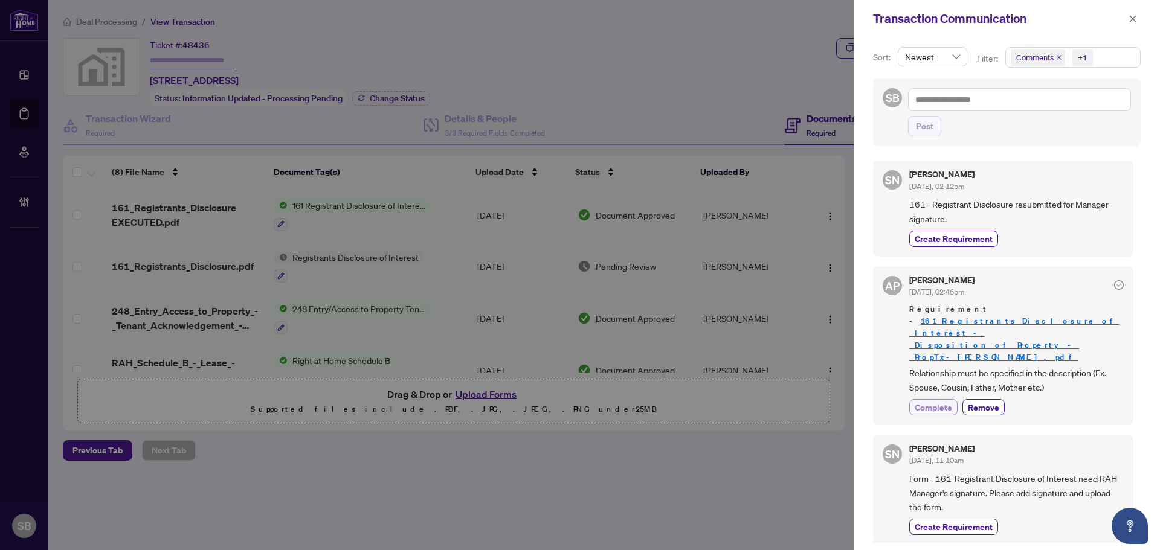
click at [912, 399] on button "Complete" at bounding box center [933, 407] width 48 height 16
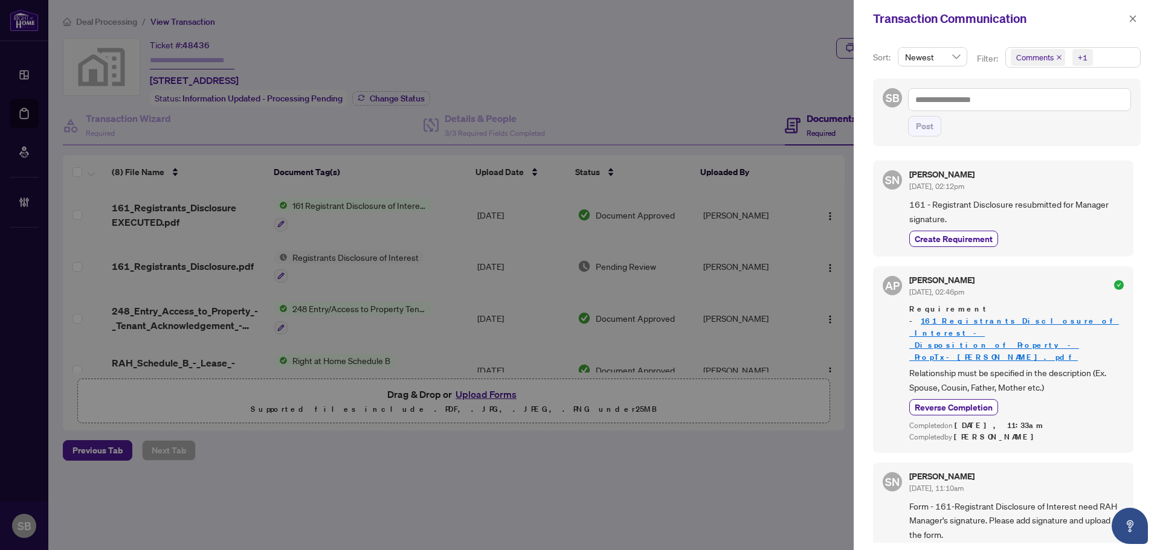
scroll to position [2, 0]
click at [830, 31] on div at bounding box center [580, 275] width 1160 height 550
click at [1135, 21] on icon "close" at bounding box center [1132, 18] width 8 height 8
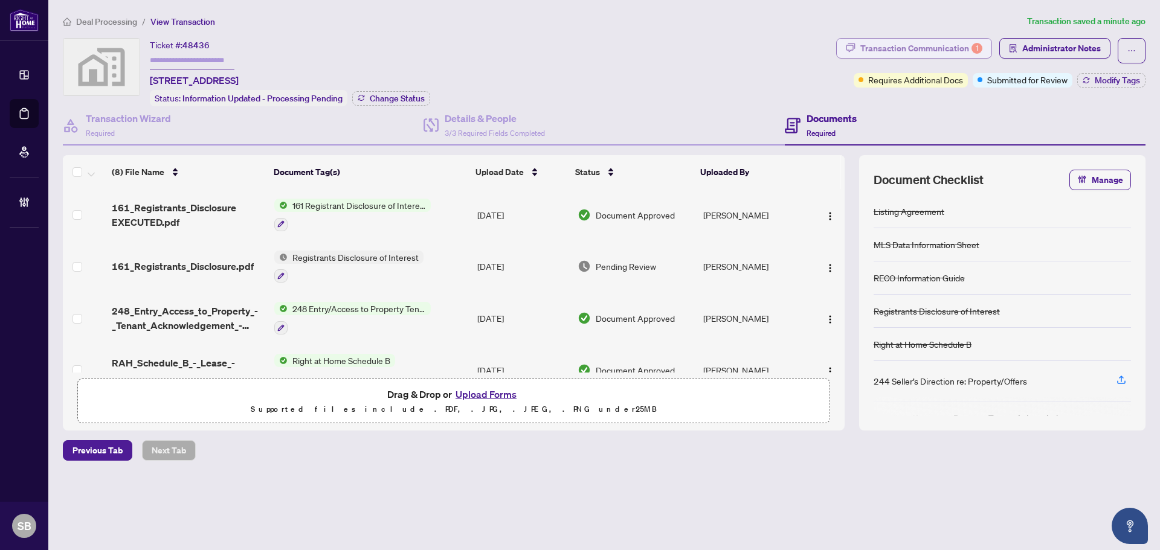
click at [933, 39] on div "Transaction Communication 1" at bounding box center [921, 48] width 122 height 19
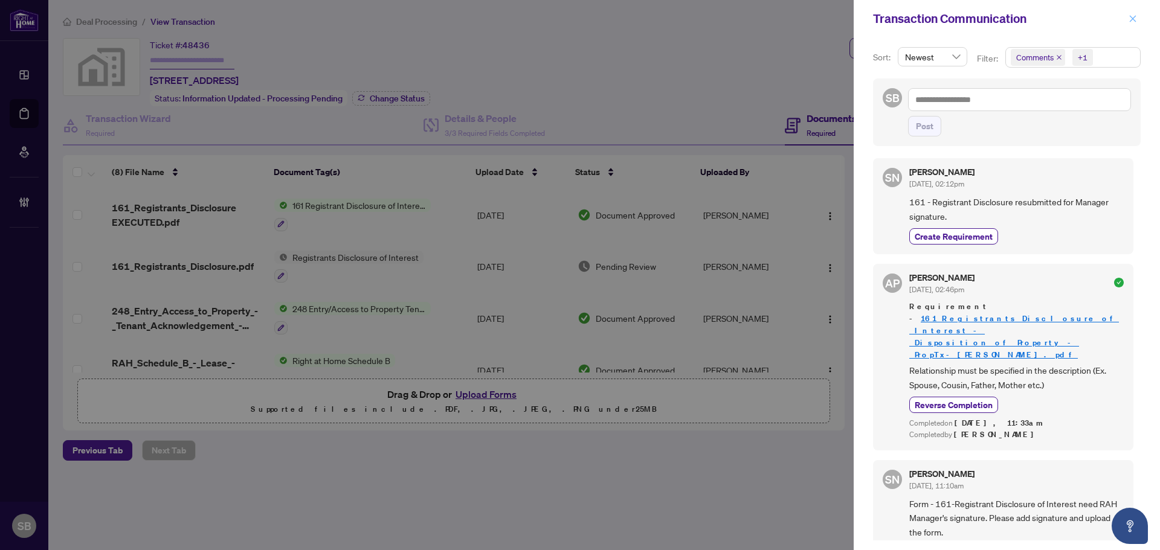
click at [1124, 18] on button "button" at bounding box center [1132, 18] width 16 height 14
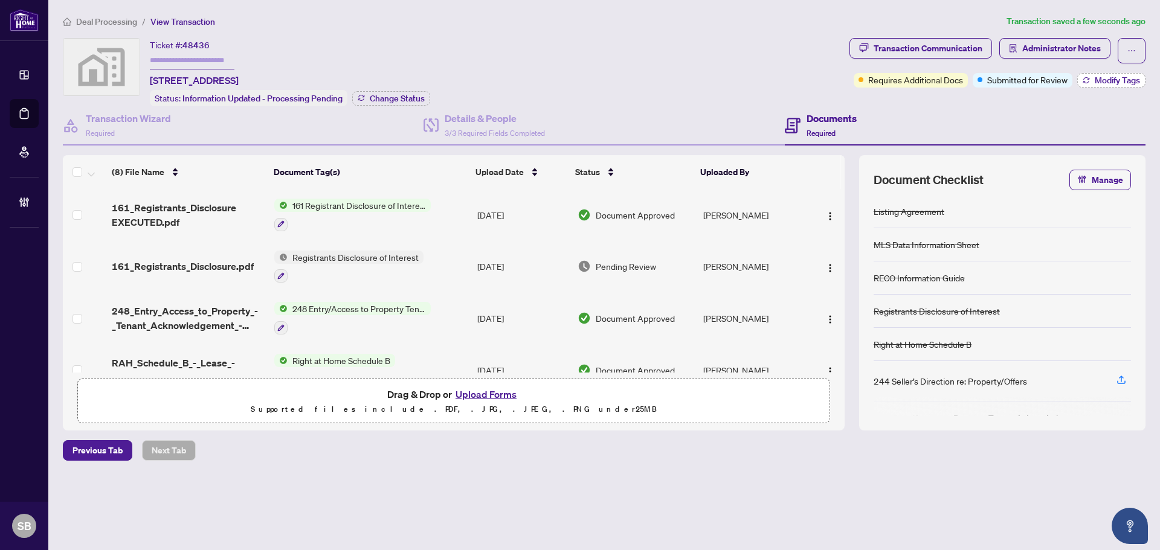
click at [1088, 80] on icon "button" at bounding box center [1085, 80] width 7 height 7
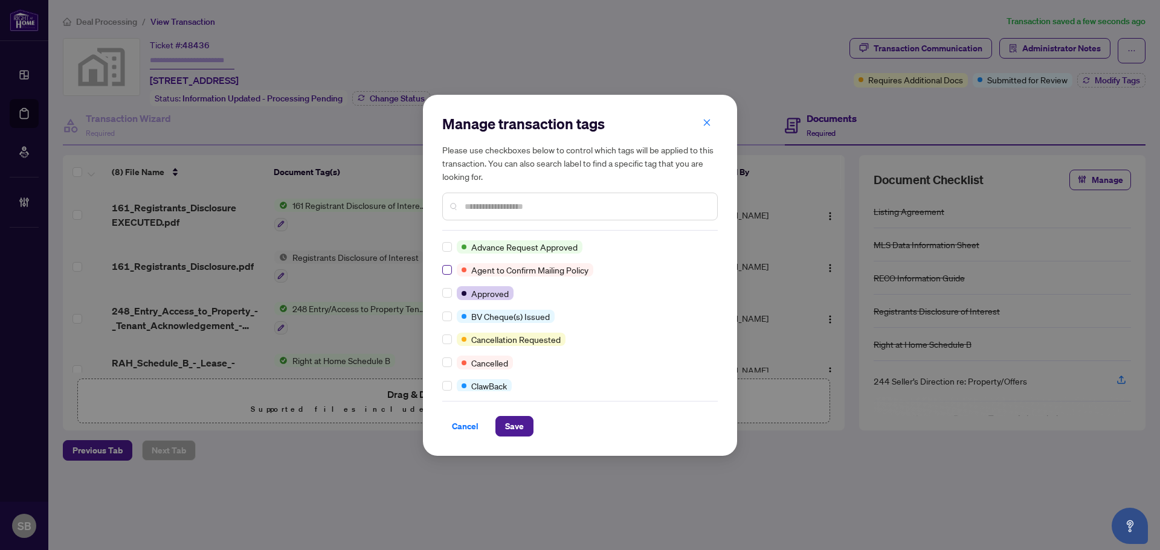
scroll to position [0, 0]
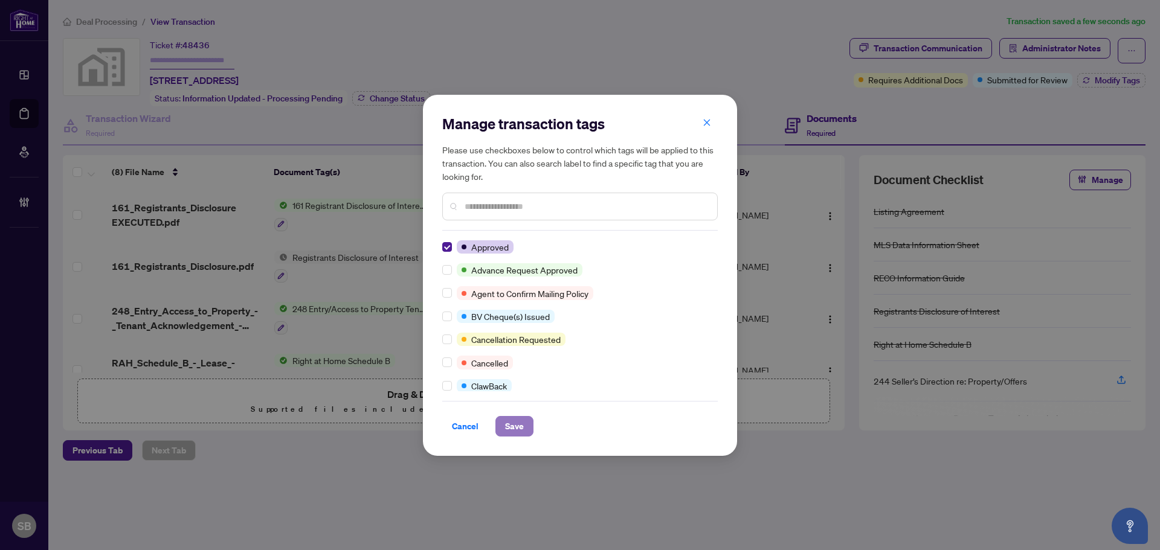
click at [523, 420] on span "Save" at bounding box center [514, 426] width 19 height 19
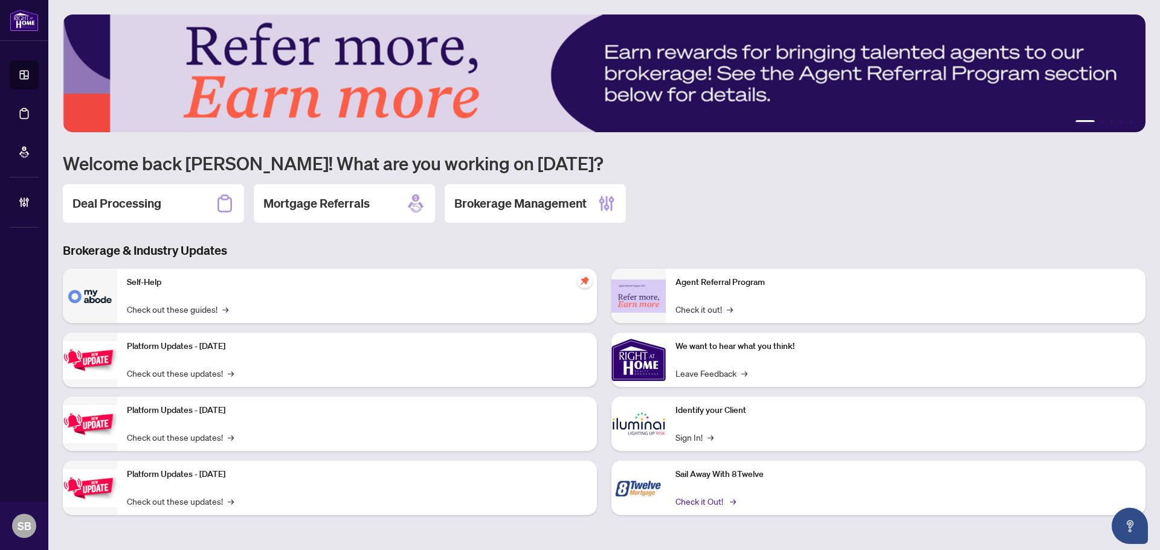
click at [714, 498] on link "Check it Out! →" at bounding box center [704, 501] width 59 height 13
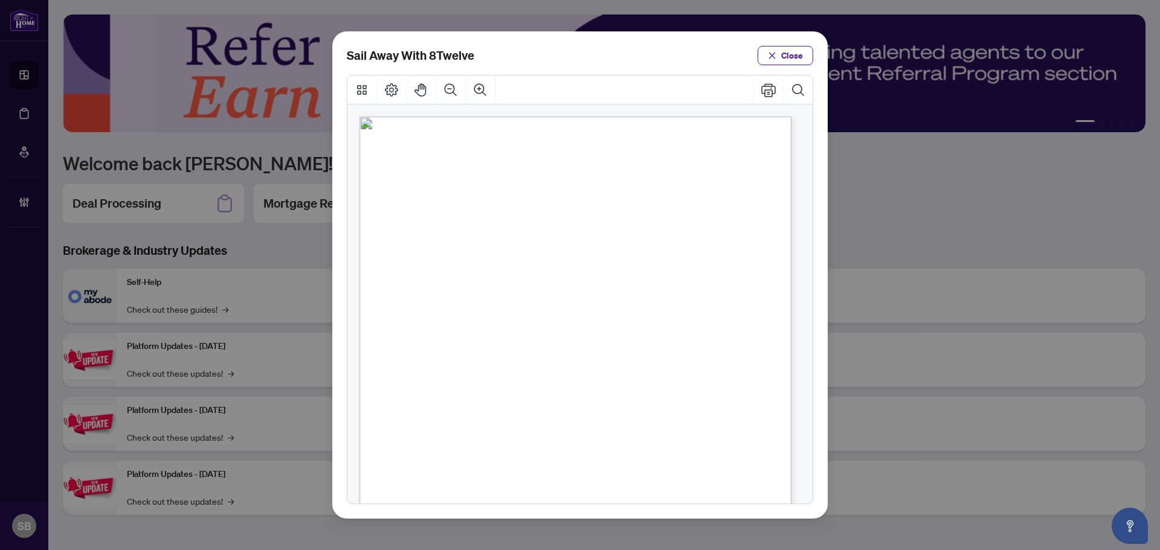
drag, startPoint x: 566, startPoint y: 256, endPoint x: 714, endPoint y: 267, distance: 147.8
click at [622, 255] on span "AWAY" at bounding box center [662, 221] width 212 height 103
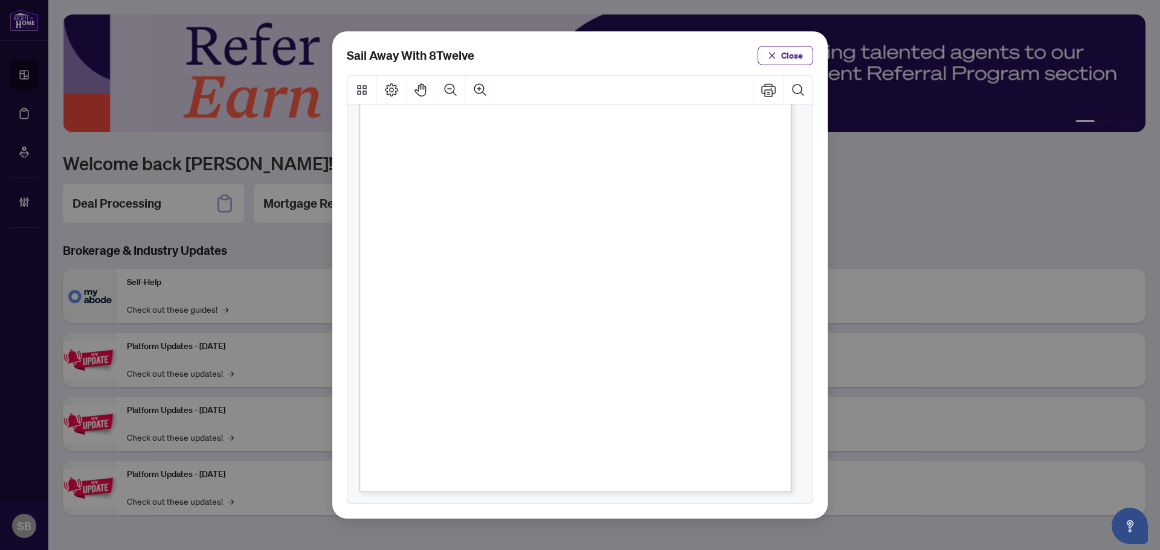
scroll to position [184, 0]
drag, startPoint x: 528, startPoint y: 338, endPoint x: 681, endPoint y: 335, distance: 152.8
click at [643, 339] on div "Brokerage Licenses ON #13072 AB #2122265990 BC #X300983 MB #RW-2011175 NB #2100…" at bounding box center [611, 259] width 504 height 653
click at [603, 327] on span "May 1, 2025 – December 31, 2025" at bounding box center [571, 332] width 64 height 13
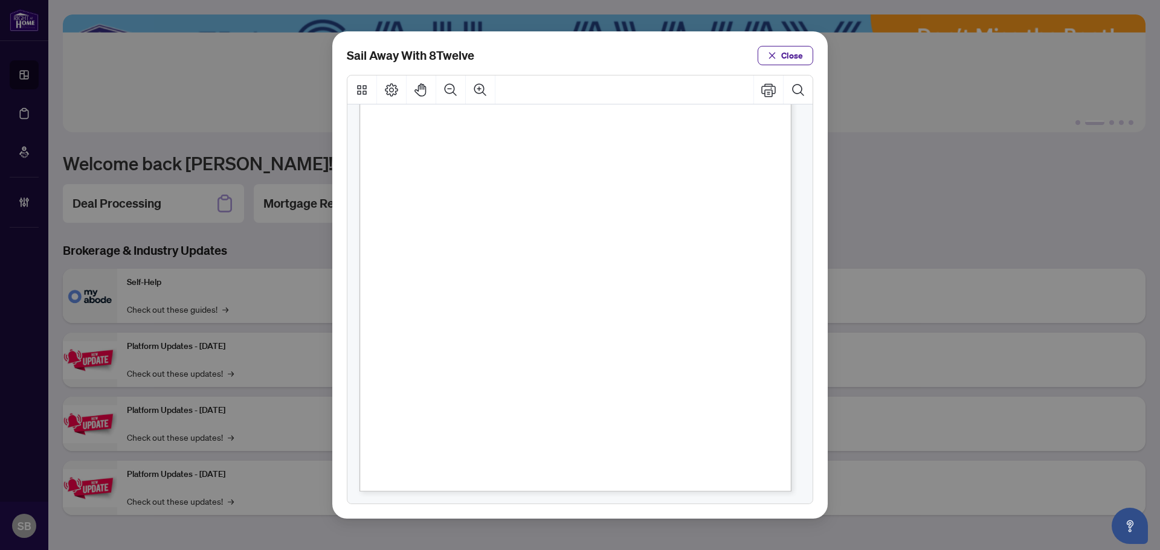
drag, startPoint x: 483, startPoint y: 330, endPoint x: 699, endPoint y: 348, distance: 216.3
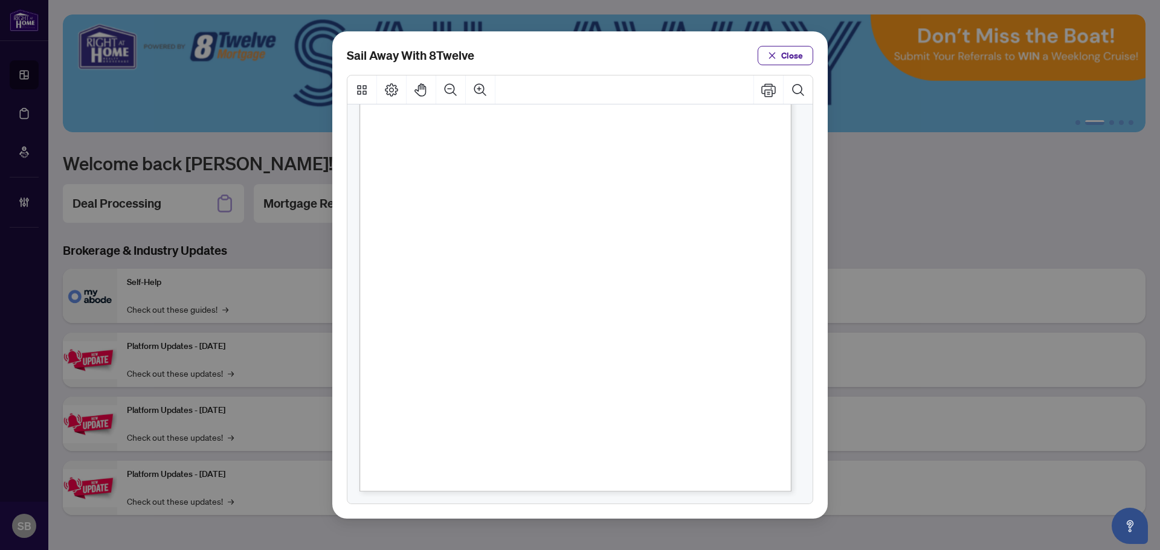
click at [707, 347] on div "Brokerage Licenses ON #13072 AB #2122265990 BC #X300983 MB #RW-2011175 NB #2100…" at bounding box center [611, 259] width 504 height 653
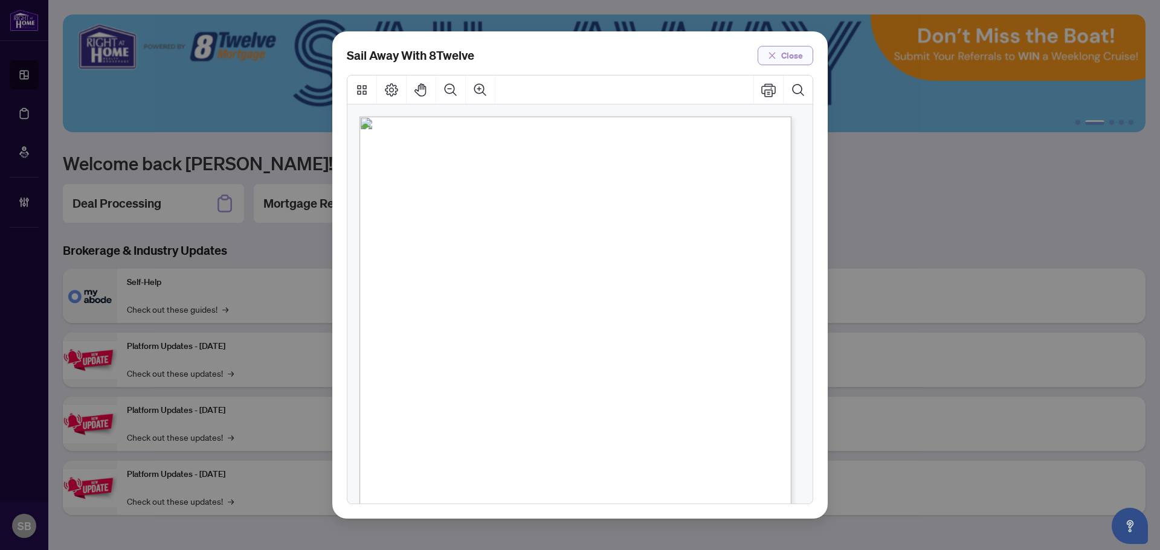
click at [786, 56] on span "Close" at bounding box center [792, 55] width 22 height 19
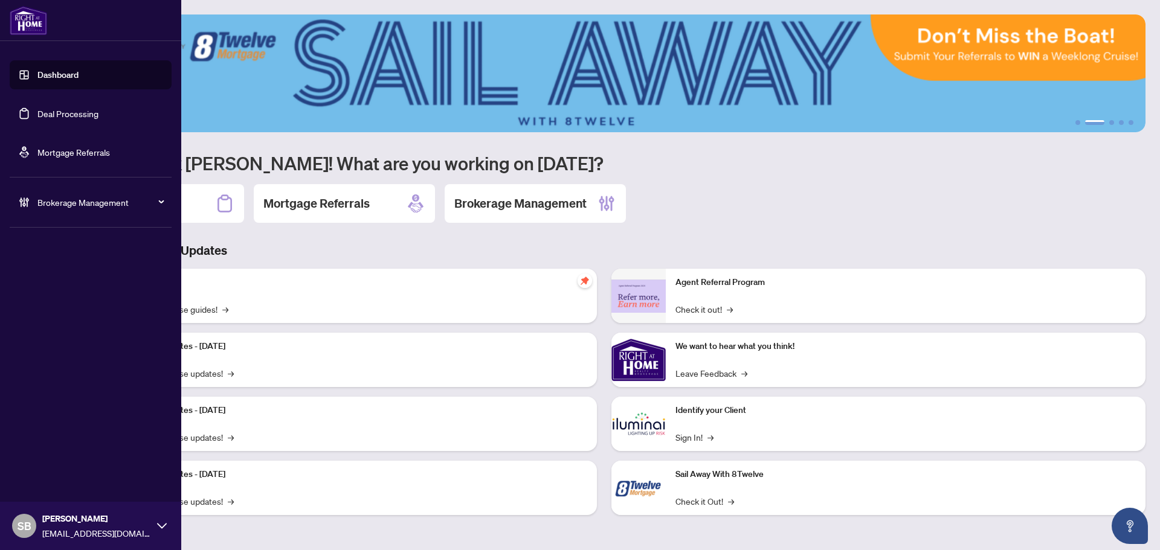
click at [47, 117] on link "Deal Processing" at bounding box center [67, 113] width 61 height 11
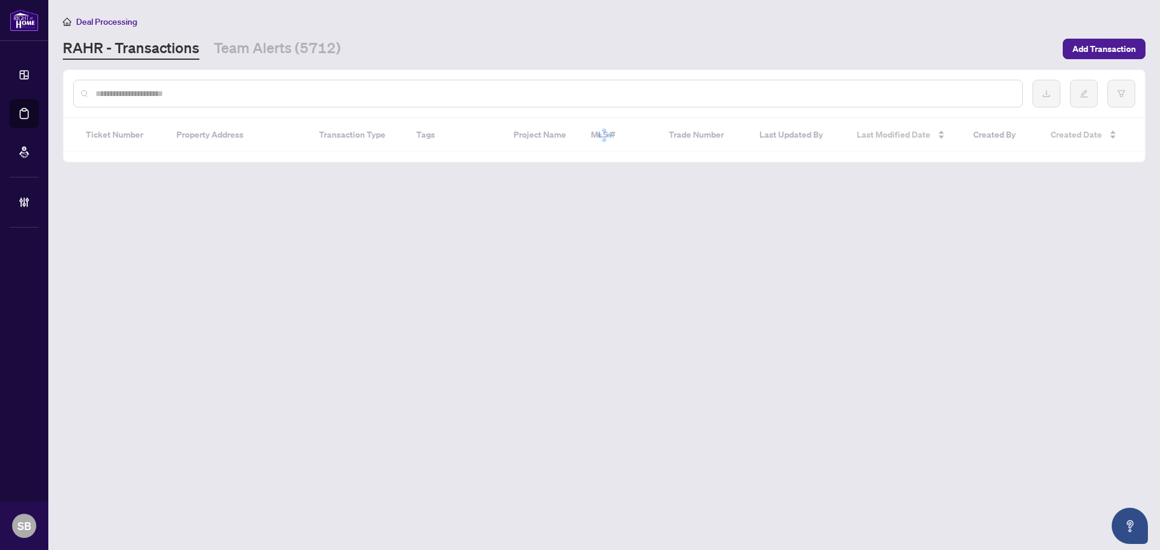
drag, startPoint x: 249, startPoint y: 109, endPoint x: 239, endPoint y: 88, distance: 23.5
click at [249, 109] on div at bounding box center [603, 93] width 1081 height 47
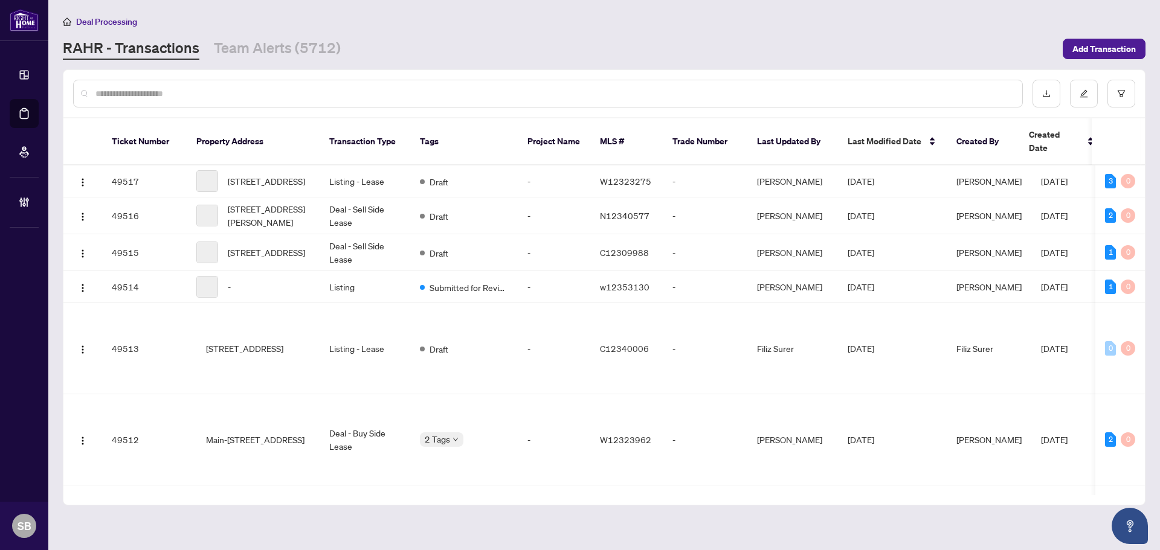
click at [239, 87] on input "text" at bounding box center [553, 93] width 917 height 13
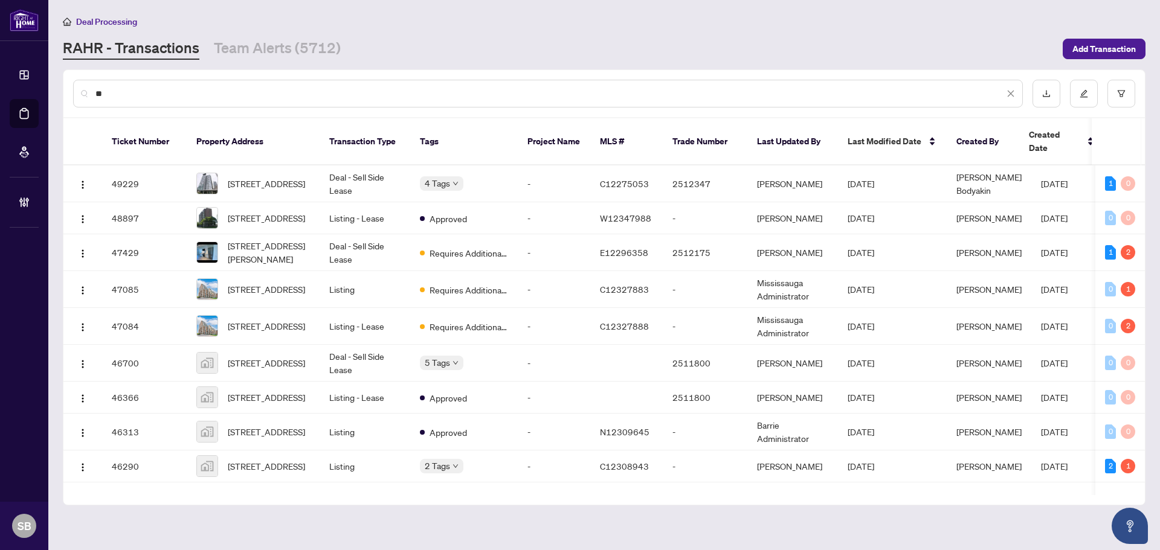
type input "*"
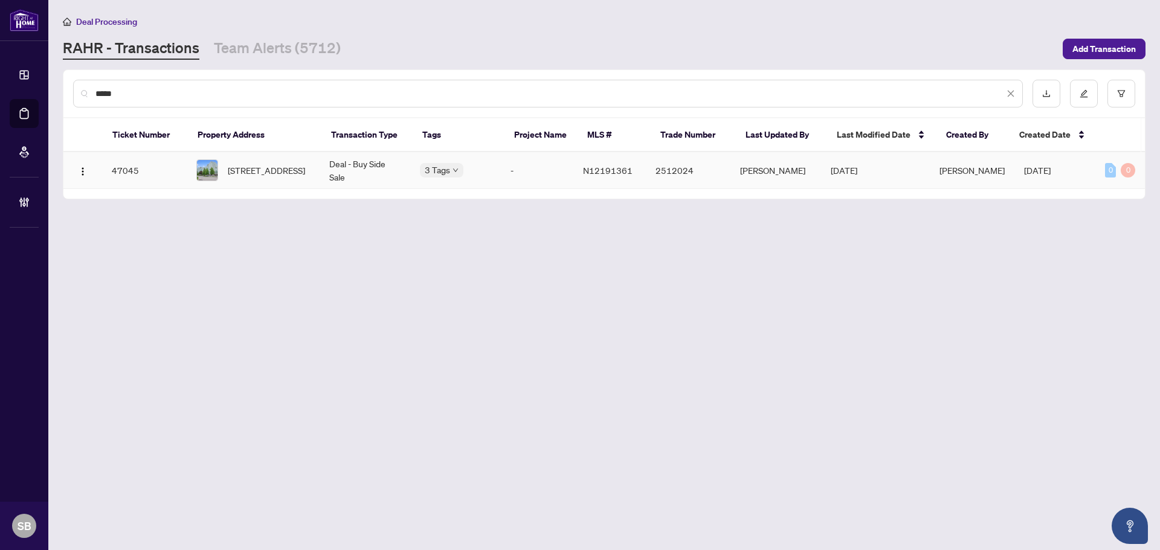
type input "*****"
click at [324, 178] on td "Deal - Buy Side Sale" at bounding box center [364, 170] width 91 height 37
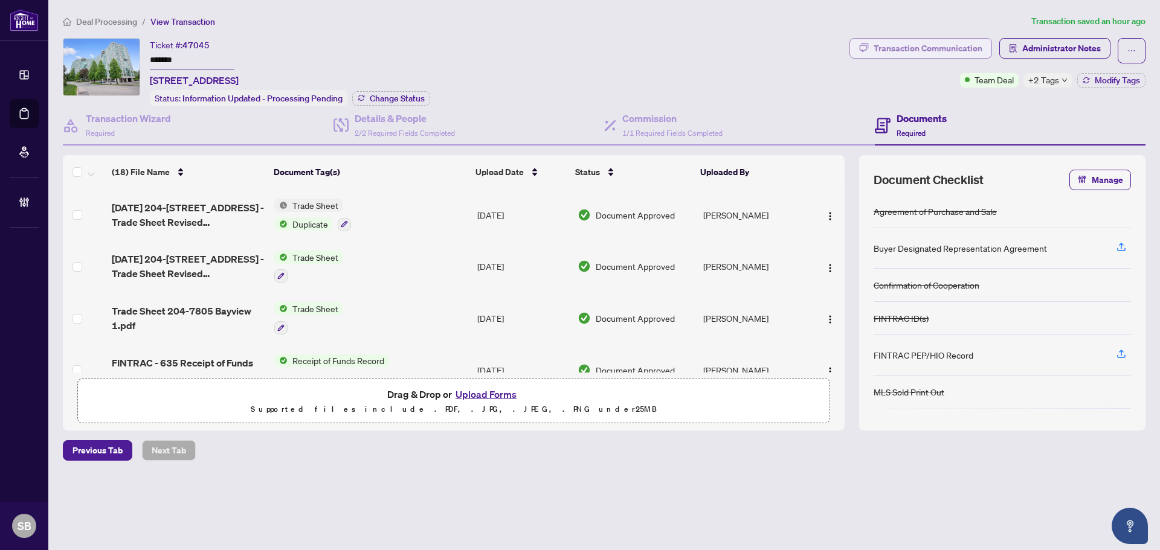
click at [938, 49] on div "Transaction Communication" at bounding box center [927, 48] width 109 height 19
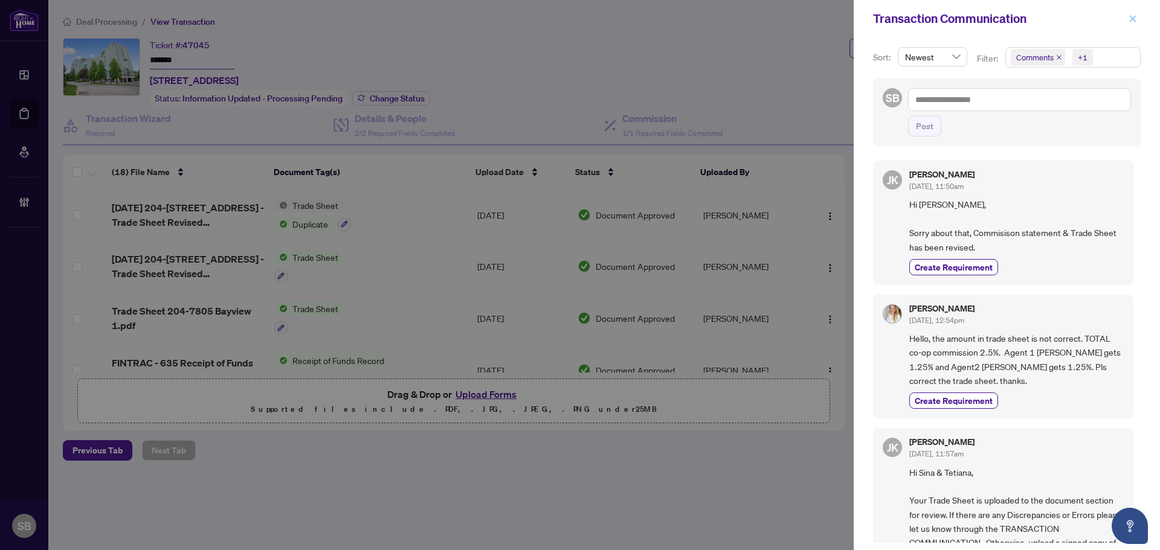
click at [1130, 21] on icon "close" at bounding box center [1132, 18] width 8 height 8
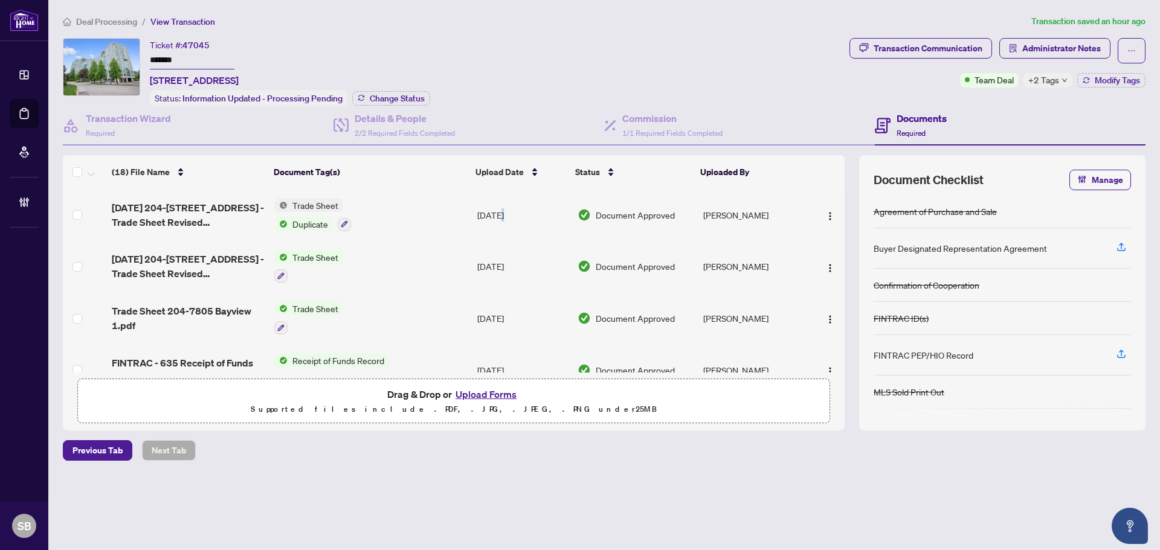
click at [502, 208] on td "[DATE]" at bounding box center [522, 215] width 100 height 52
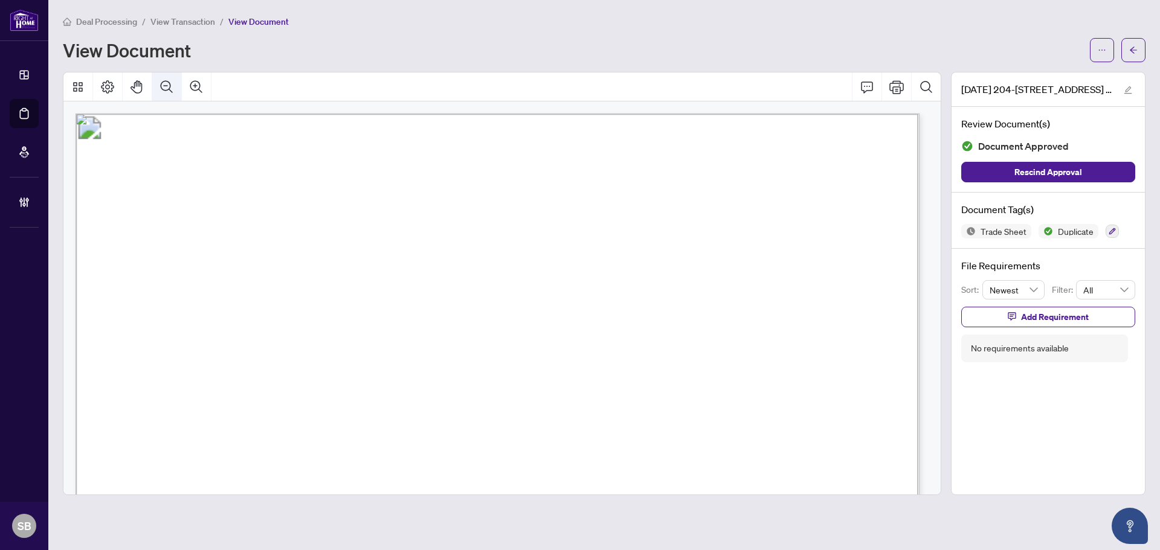
click at [164, 87] on icon "Zoom Out" at bounding box center [166, 87] width 14 height 14
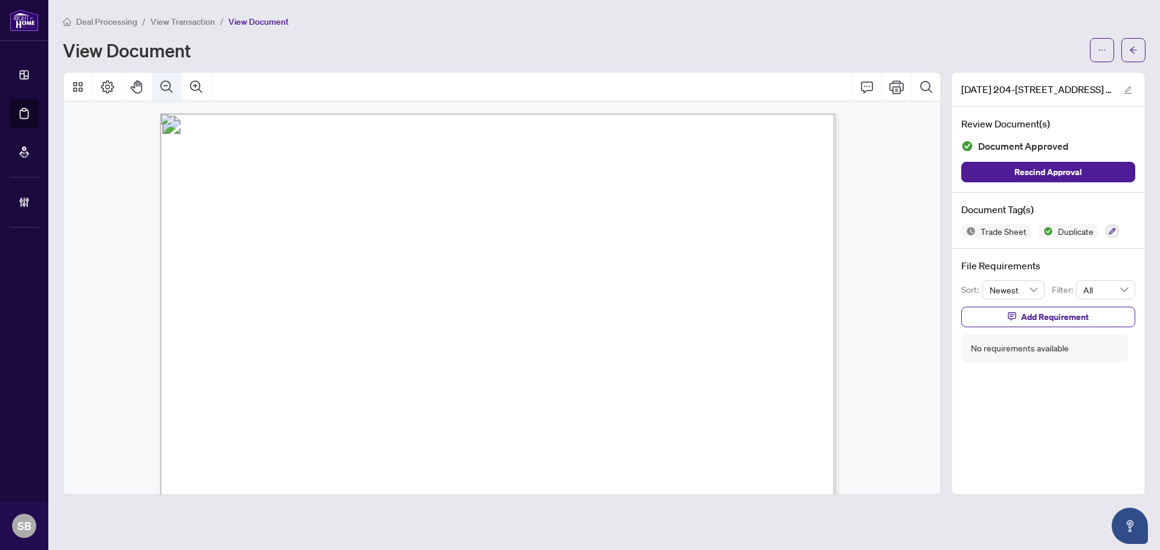
click at [164, 87] on icon "Zoom Out" at bounding box center [166, 87] width 14 height 14
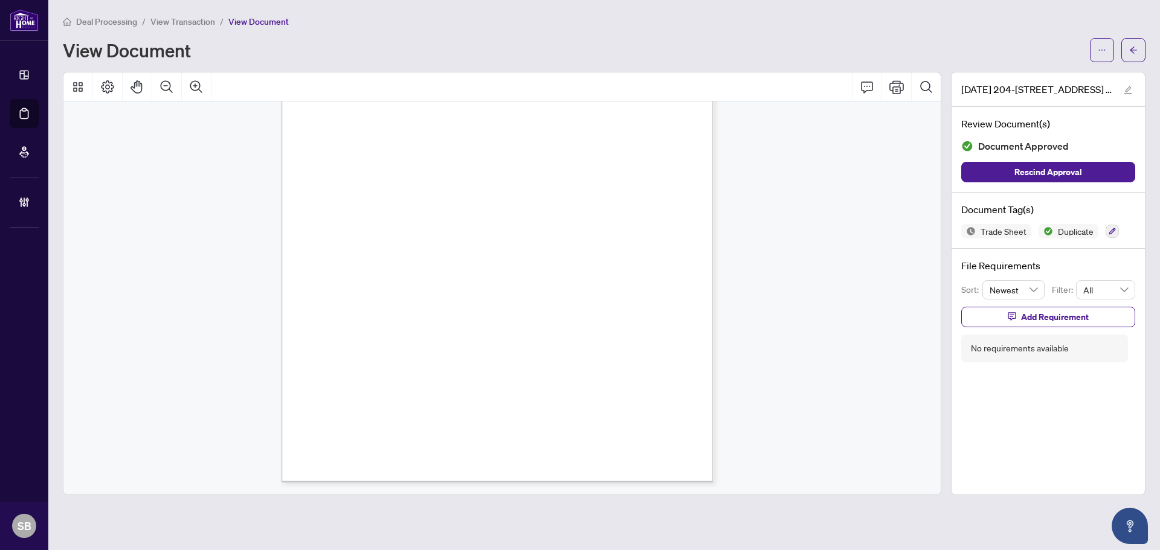
scroll to position [13, 0]
click at [1132, 46] on icon "arrow-left" at bounding box center [1133, 50] width 8 height 8
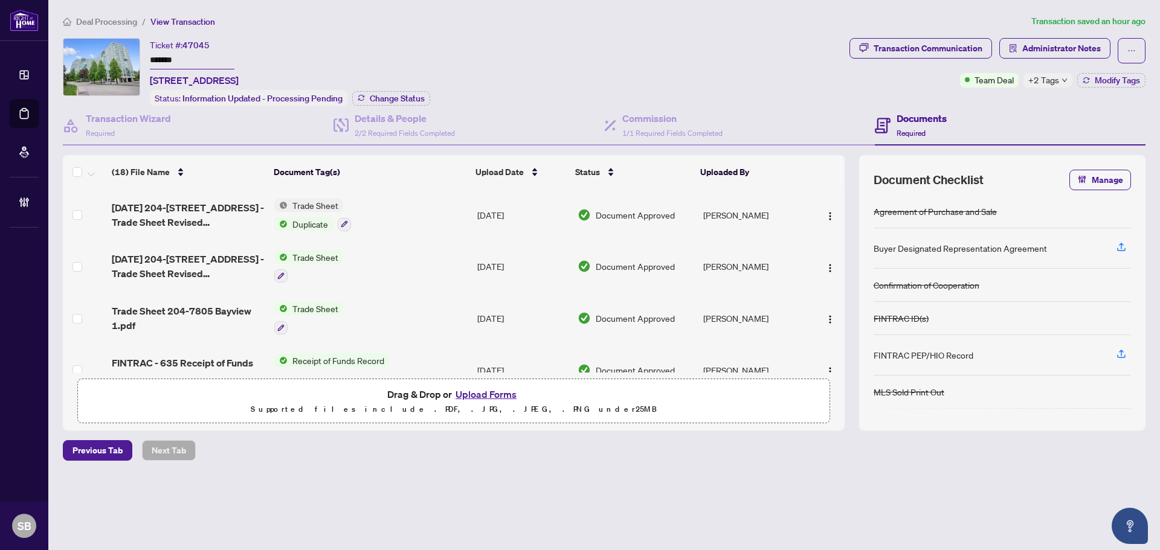
click at [1094, 70] on div "Transaction Communication Administrator Notes Team Deal +2 Tags Modify Tags" at bounding box center [997, 63] width 296 height 50
click at [1091, 75] on button "Modify Tags" at bounding box center [1111, 80] width 68 height 14
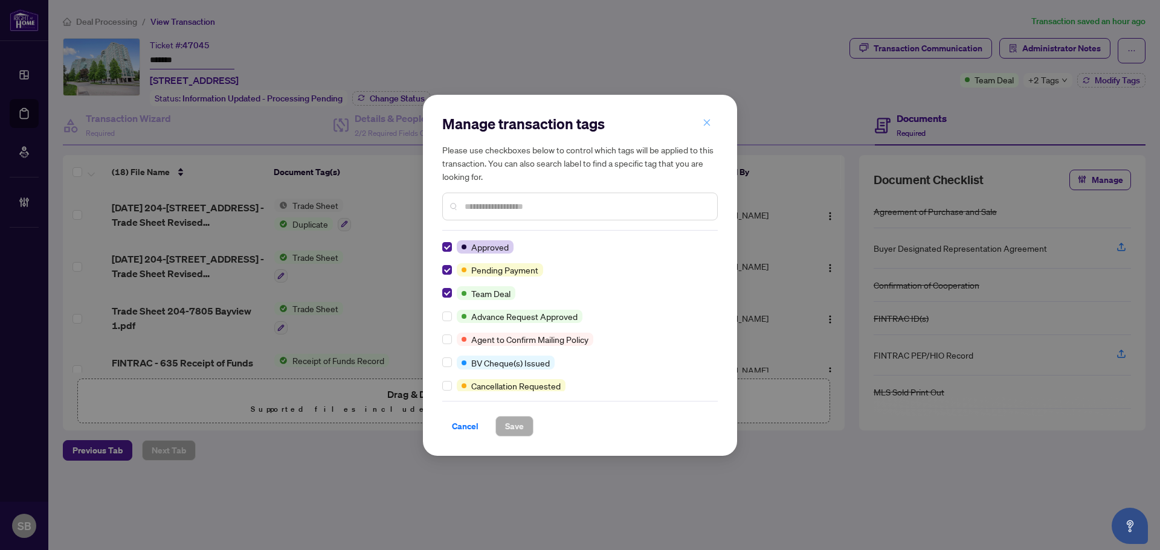
click at [702, 127] on icon "close" at bounding box center [706, 122] width 8 height 8
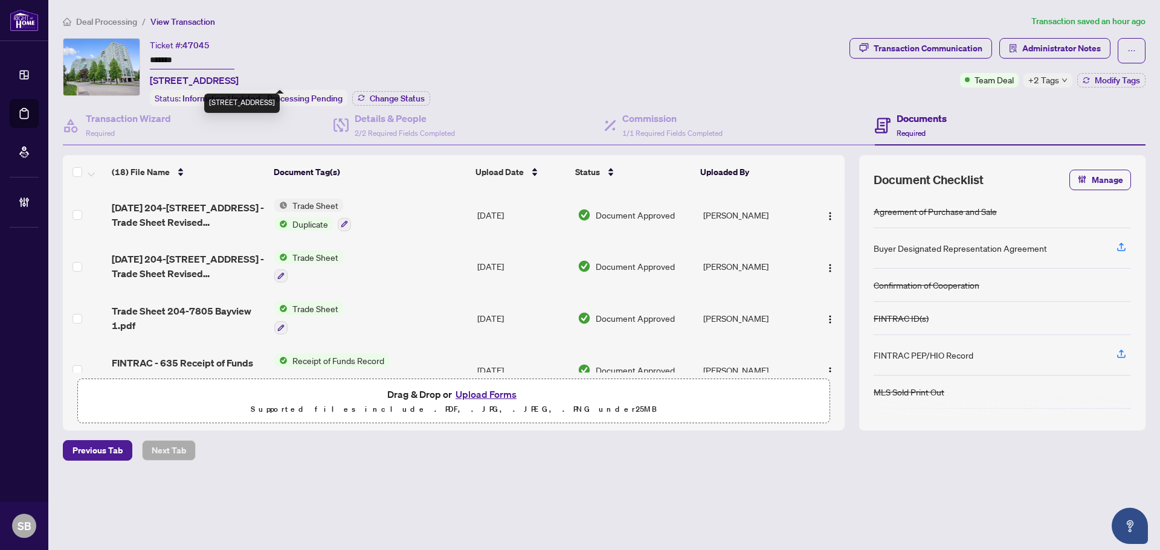
drag, startPoint x: 249, startPoint y: 78, endPoint x: 149, endPoint y: 83, distance: 101.0
click at [149, 83] on div "Ticket #: 47045 ******* 204-7805 Bayview Ave, Markham, Ontario L3T 7N1, Canada …" at bounding box center [453, 72] width 781 height 68
copy span "204-7805 Bayview Ave"
click at [1103, 79] on span "Modify Tags" at bounding box center [1116, 80] width 45 height 8
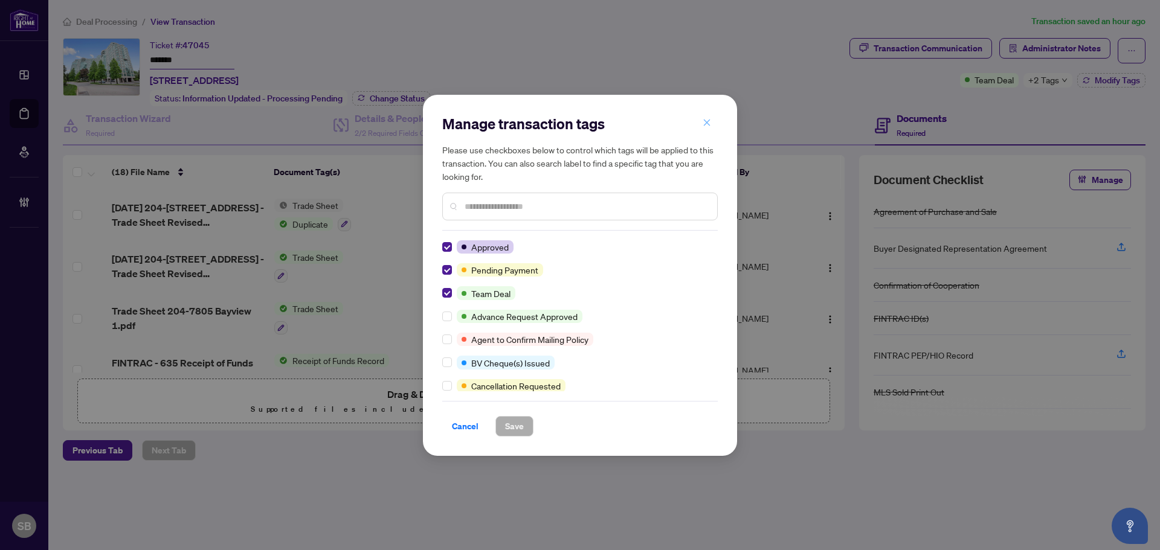
click at [708, 124] on icon "close" at bounding box center [707, 123] width 7 height 7
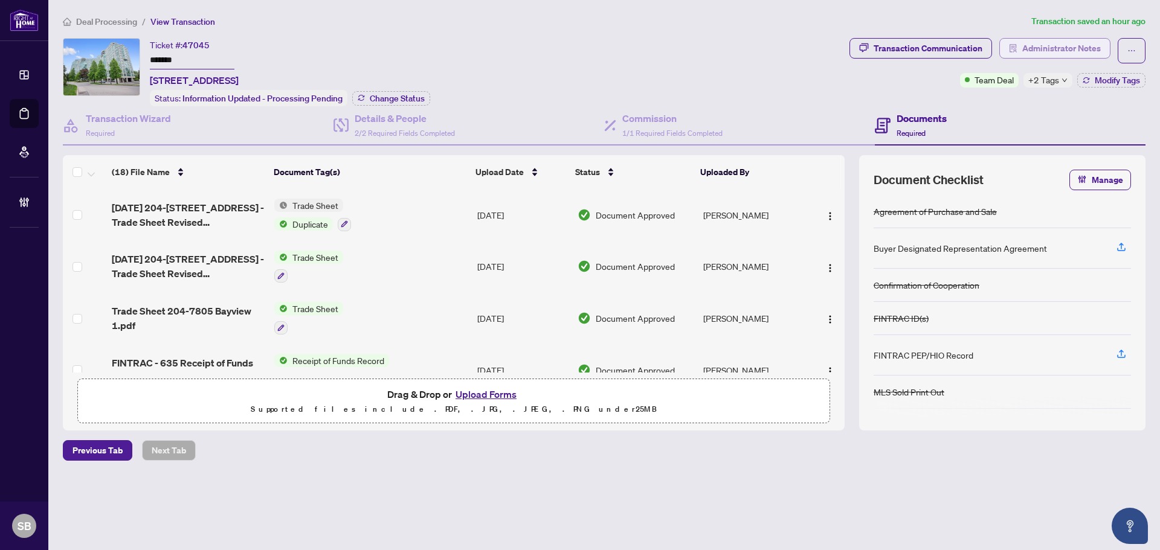
click at [1027, 52] on span "Administrator Notes" at bounding box center [1061, 48] width 79 height 19
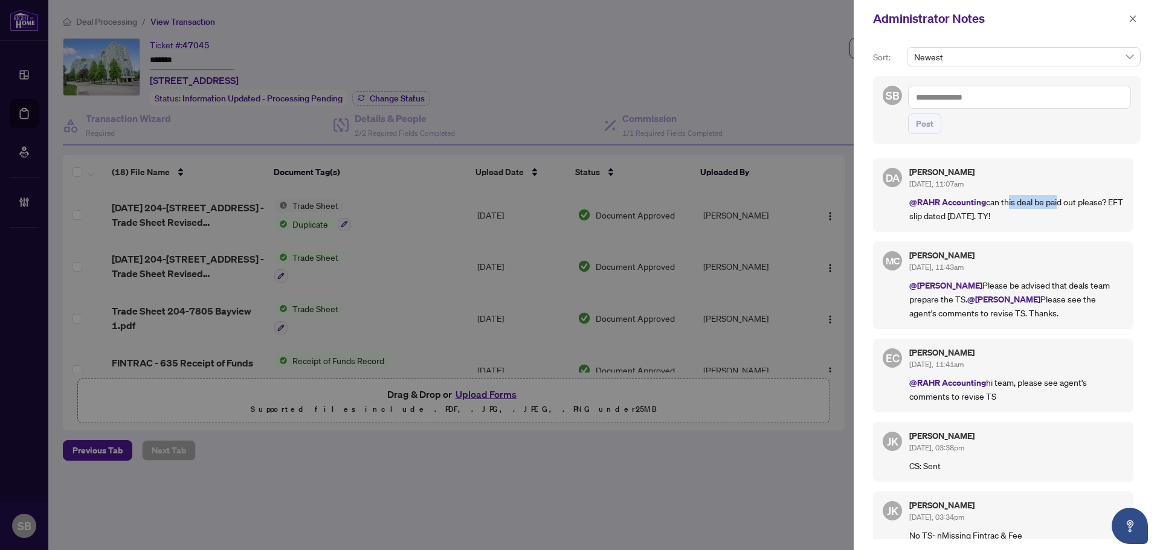
drag, startPoint x: 1006, startPoint y: 206, endPoint x: 1058, endPoint y: 207, distance: 52.0
click at [1058, 207] on p "@RAHR Accounting can this deal be paid out please? EFT slip dated August 15. TY!" at bounding box center [1016, 208] width 214 height 27
click at [1061, 209] on p "@RAHR Accounting can this deal be paid out please? EFT slip dated August 15. TY!" at bounding box center [1016, 208] width 214 height 27
click at [1049, 202] on p "@RAHR Accounting can this deal be paid out please? EFT slip dated August 15. TY!" at bounding box center [1016, 208] width 214 height 27
click at [1129, 22] on icon "close" at bounding box center [1132, 18] width 8 height 8
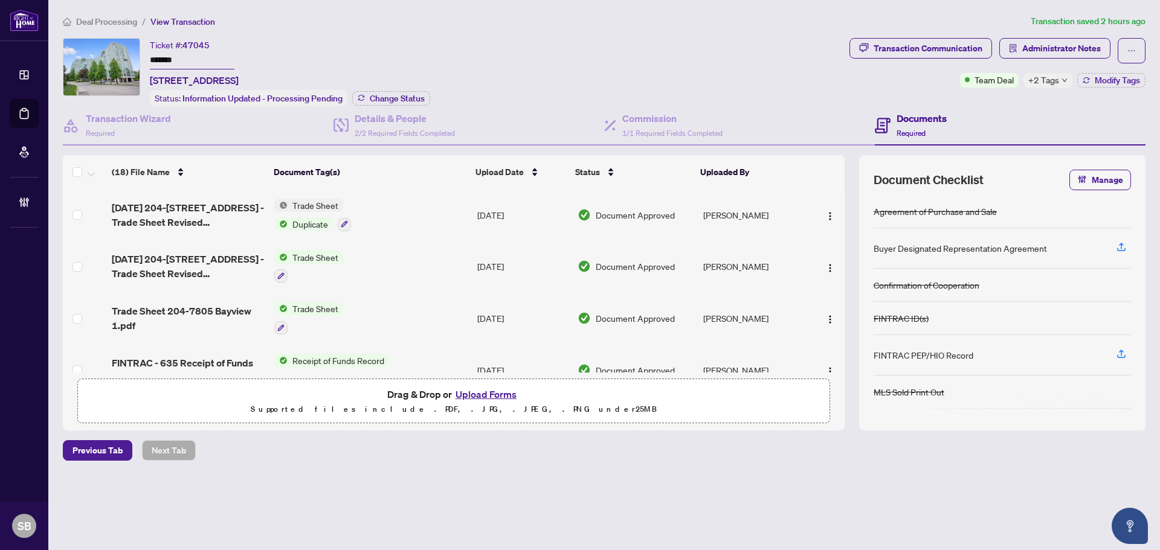
click at [143, 17] on li "/" at bounding box center [144, 21] width 4 height 14
click at [135, 19] on span "Deal Processing" at bounding box center [106, 21] width 61 height 11
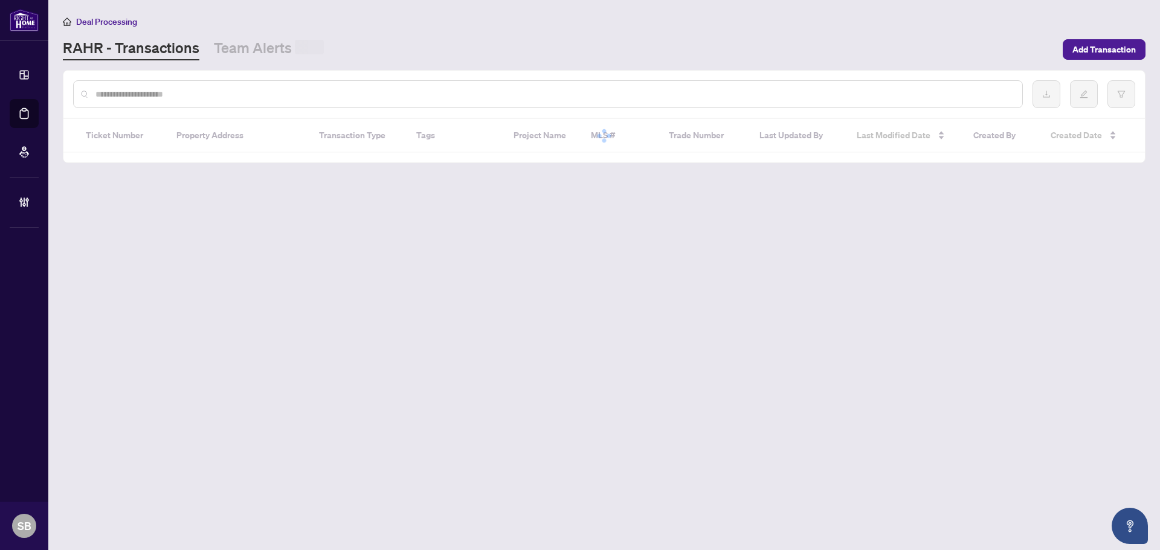
click at [245, 94] on input "text" at bounding box center [553, 94] width 917 height 13
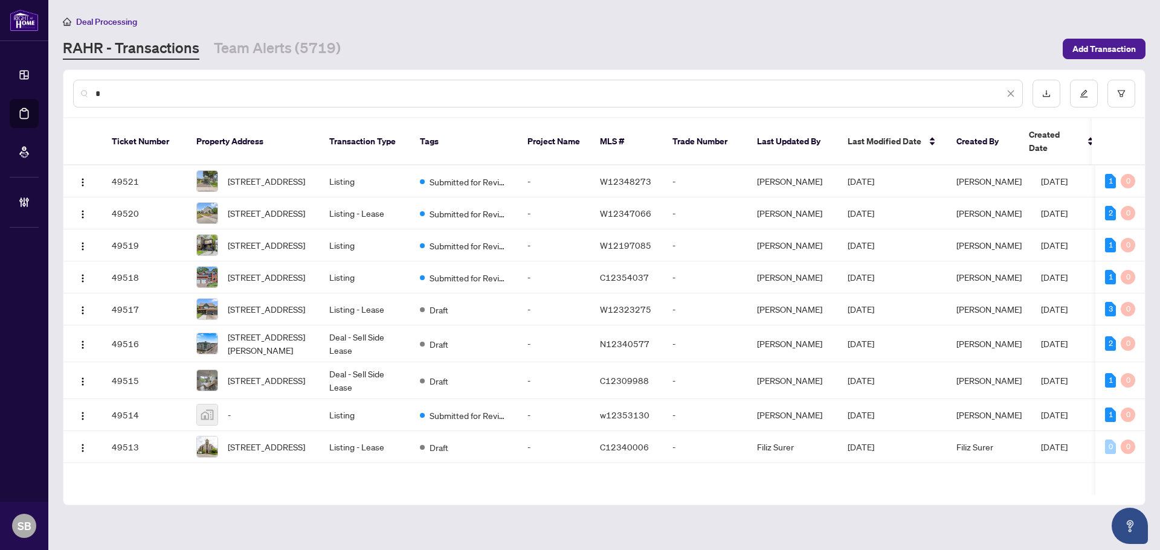
type input "*"
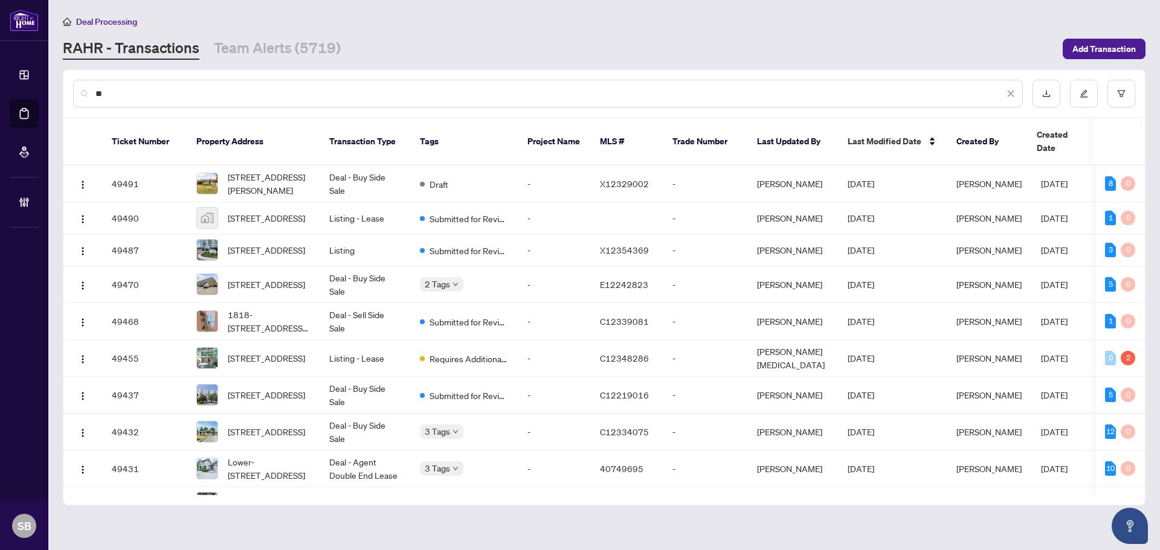
click at [141, 89] on input "*" at bounding box center [549, 93] width 908 height 13
drag, startPoint x: 141, startPoint y: 89, endPoint x: 61, endPoint y: 75, distance: 80.8
click at [61, 75] on main "Deal Processing RAHR - Transactions Team Alerts (5719) Add Transaction * Ticket…" at bounding box center [603, 275] width 1111 height 550
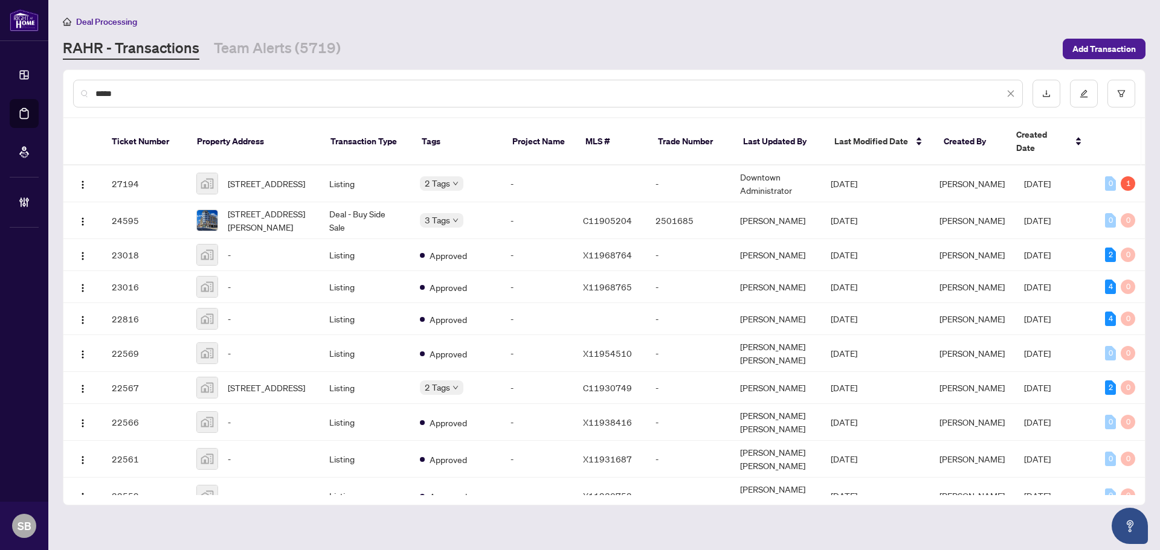
type input "*****"
drag, startPoint x: 199, startPoint y: 87, endPoint x: 184, endPoint y: 92, distance: 16.0
click at [191, 89] on input "*****" at bounding box center [549, 93] width 908 height 13
drag, startPoint x: 153, startPoint y: 92, endPoint x: 48, endPoint y: 101, distance: 105.4
click at [48, 101] on div "Dashboard Deal Processing Mortgage Referrals Brokerage Management SB Shelly Bar…" at bounding box center [580, 275] width 1160 height 550
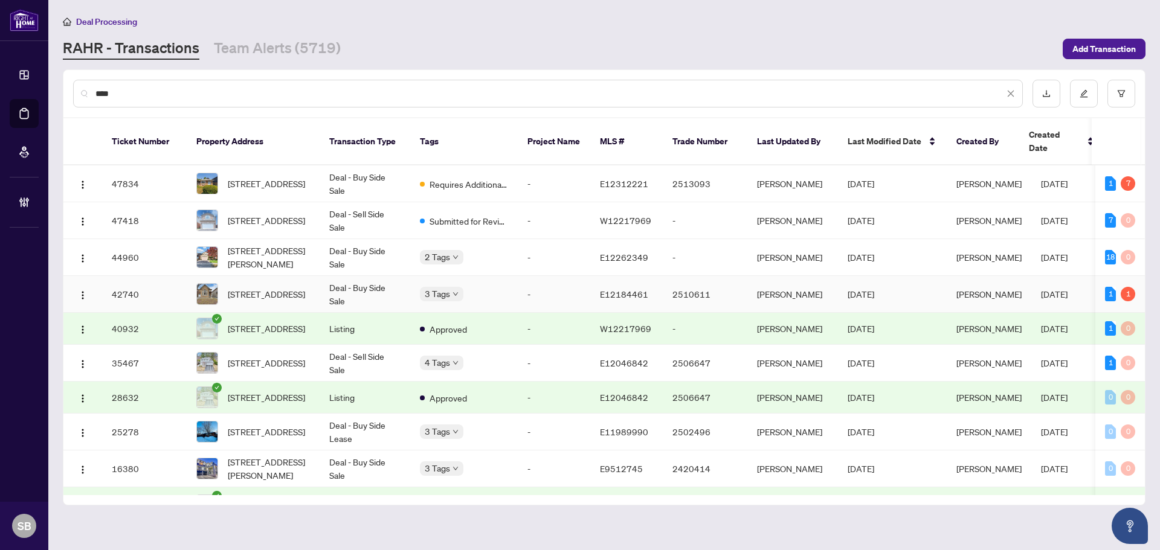
type input "****"
click at [376, 279] on td "Deal - Buy Side Sale" at bounding box center [364, 294] width 91 height 37
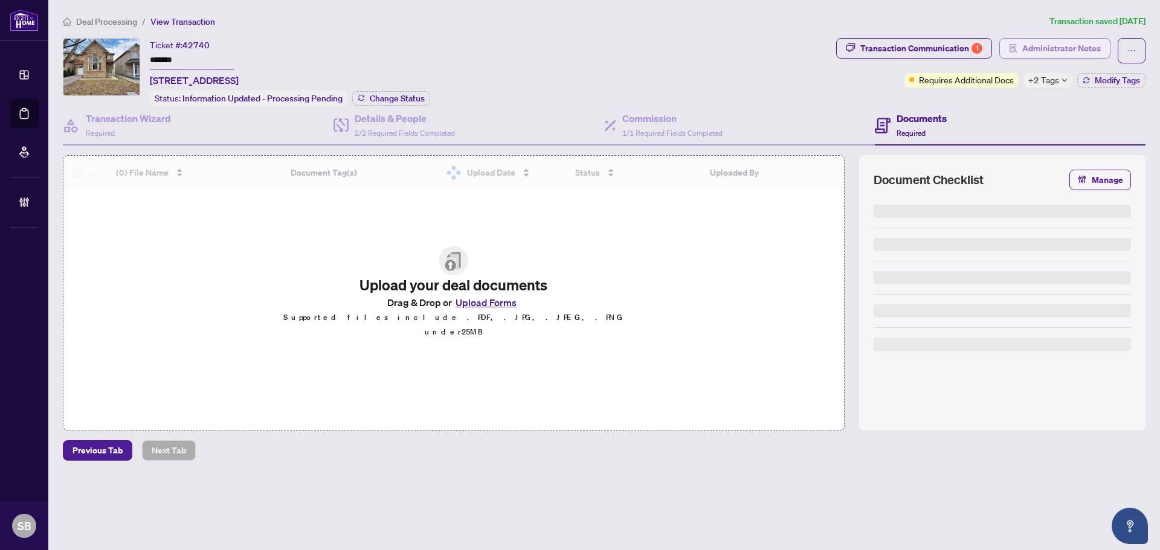
click at [1047, 42] on span "Administrator Notes" at bounding box center [1061, 48] width 79 height 19
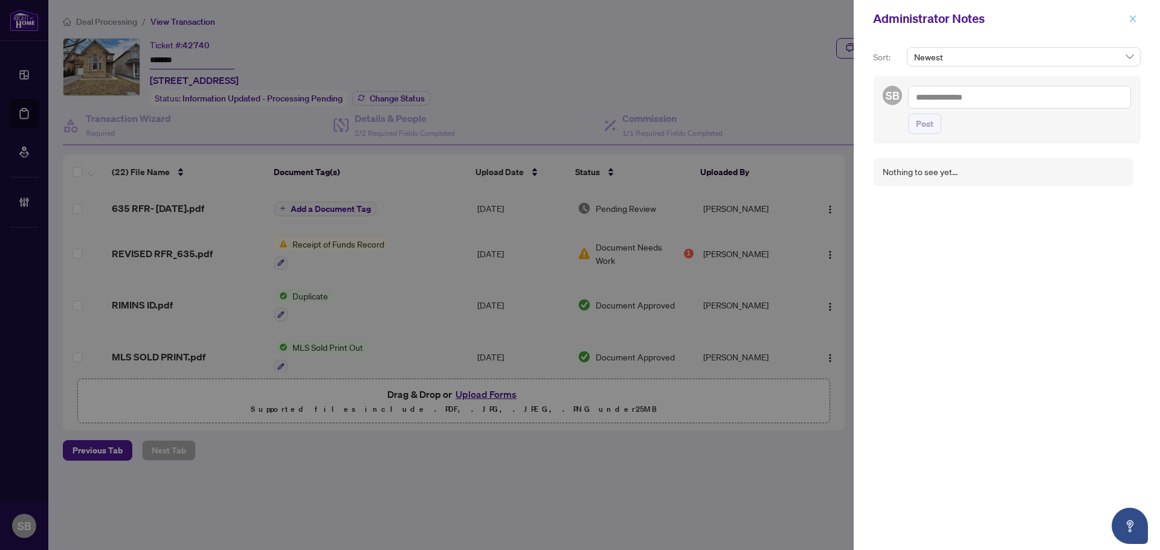
click at [1131, 22] on icon "close" at bounding box center [1132, 18] width 8 height 8
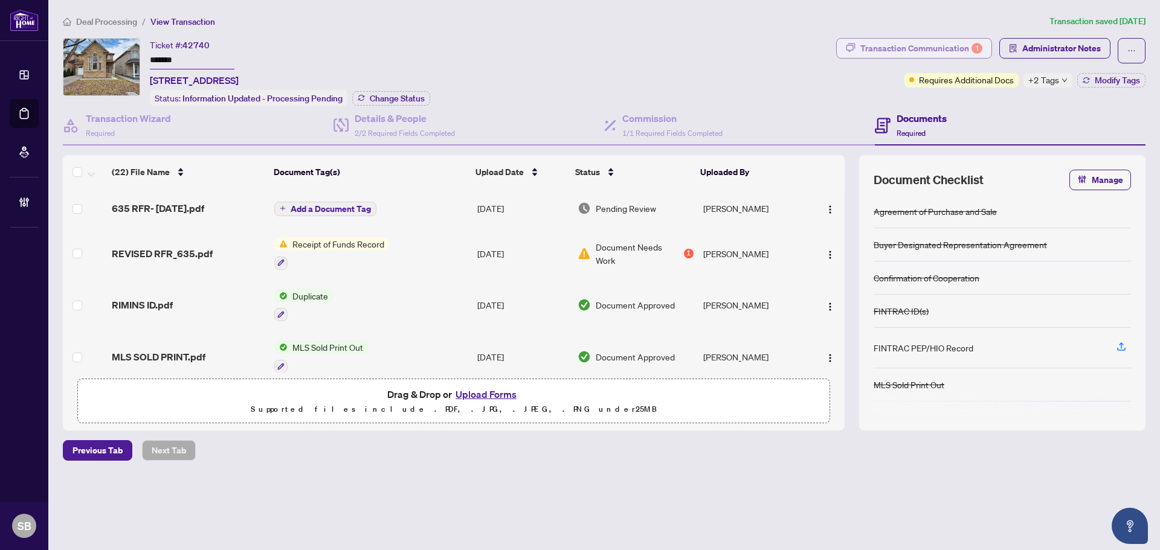
click at [927, 48] on div "Transaction Communication 1" at bounding box center [921, 48] width 122 height 19
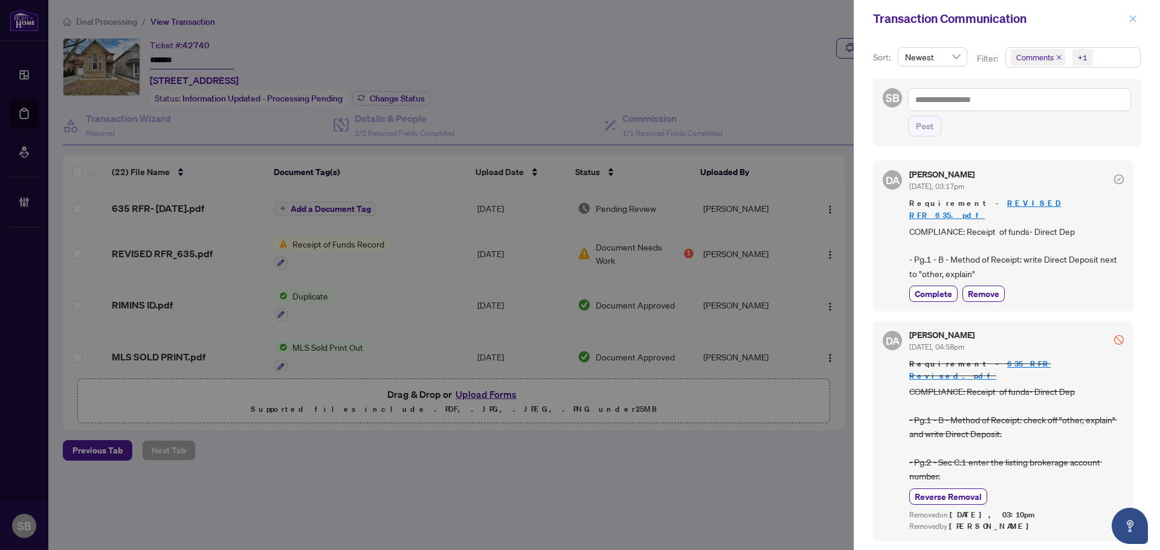
click at [1135, 16] on icon "close" at bounding box center [1132, 18] width 7 height 7
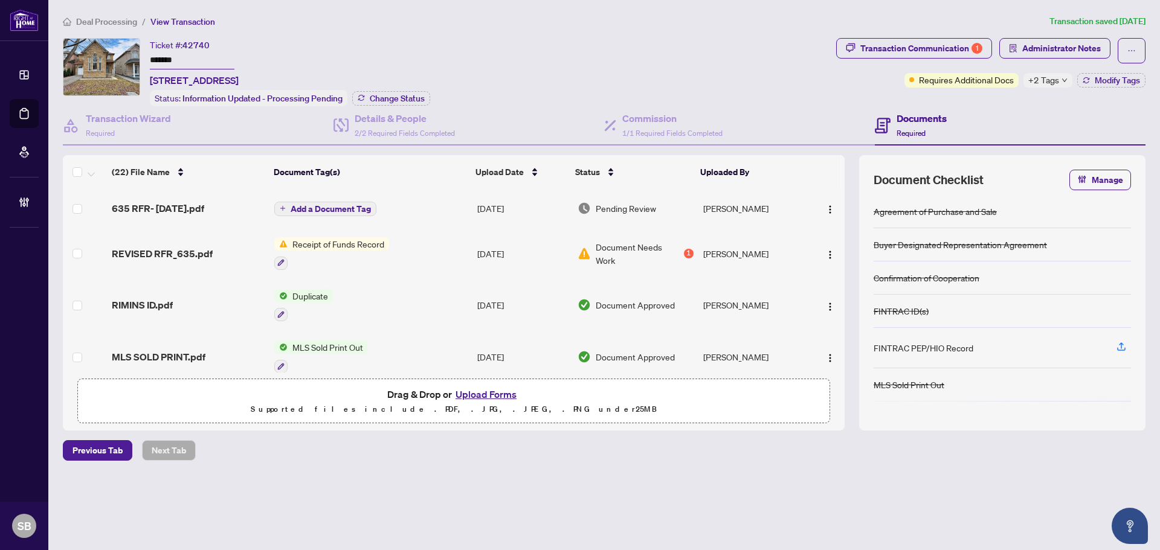
click at [1049, 65] on div "Transaction Communication 1 Administrator Notes Requires Additional Docs +2 Tag…" at bounding box center [990, 63] width 309 height 50
click at [1048, 43] on span "Administrator Notes" at bounding box center [1061, 48] width 79 height 19
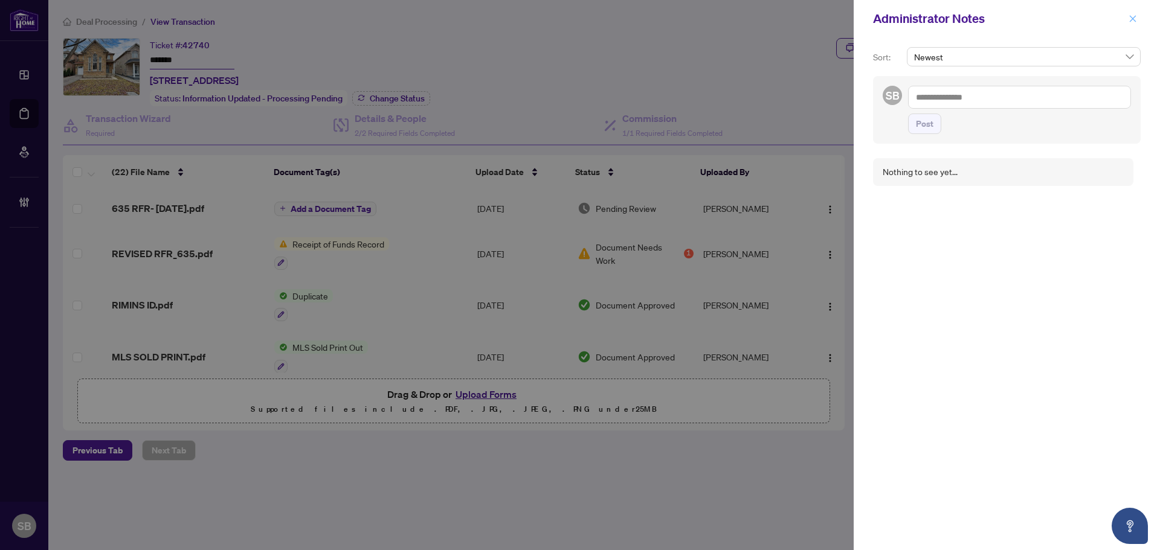
click at [1136, 20] on icon "close" at bounding box center [1132, 18] width 8 height 8
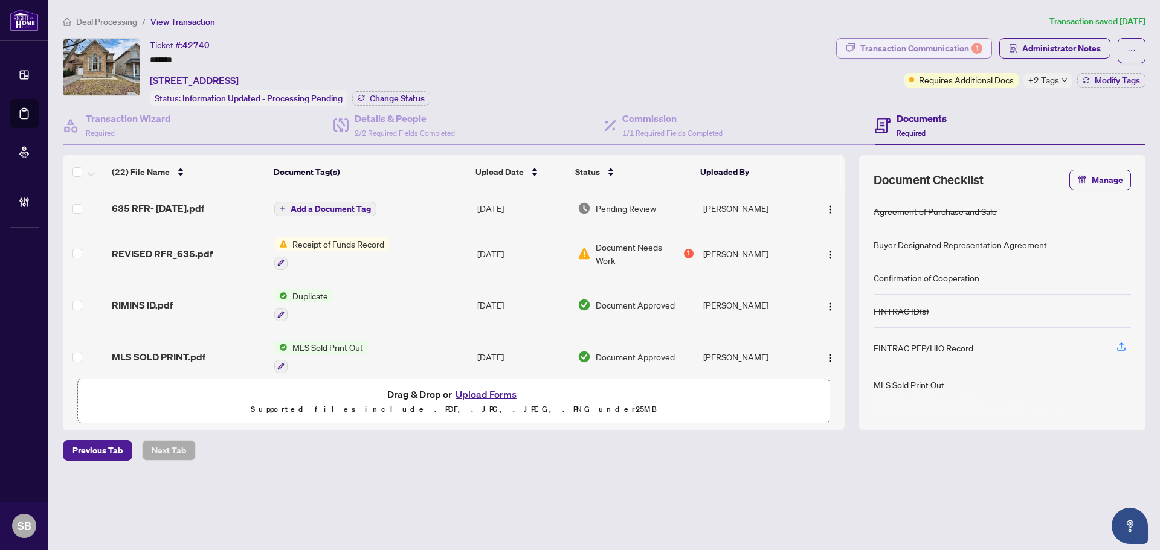
click at [896, 42] on div "Transaction Communication 1" at bounding box center [921, 48] width 122 height 19
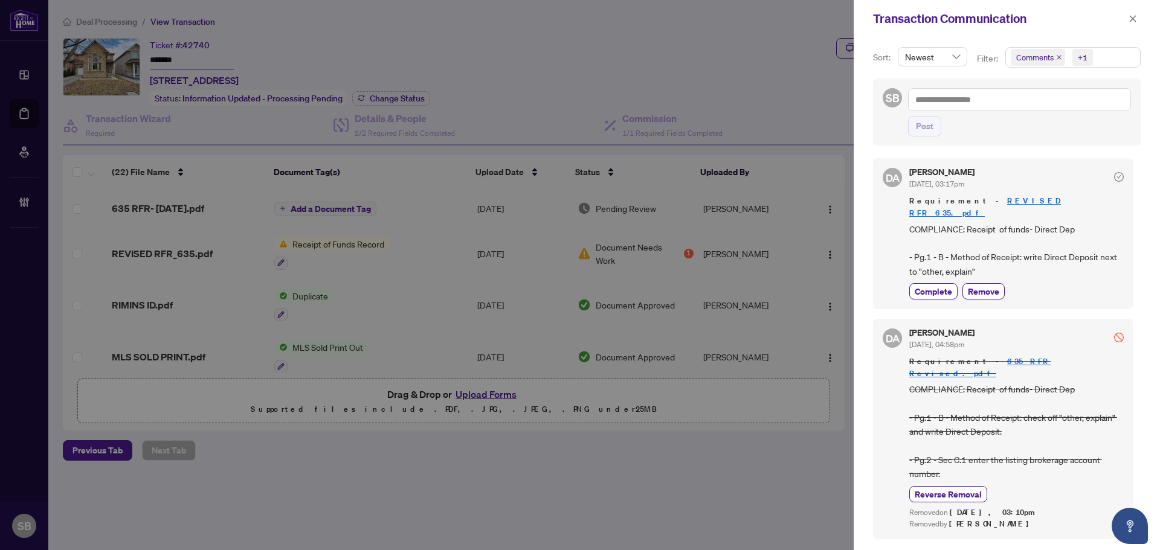
click at [716, 84] on div at bounding box center [580, 275] width 1160 height 550
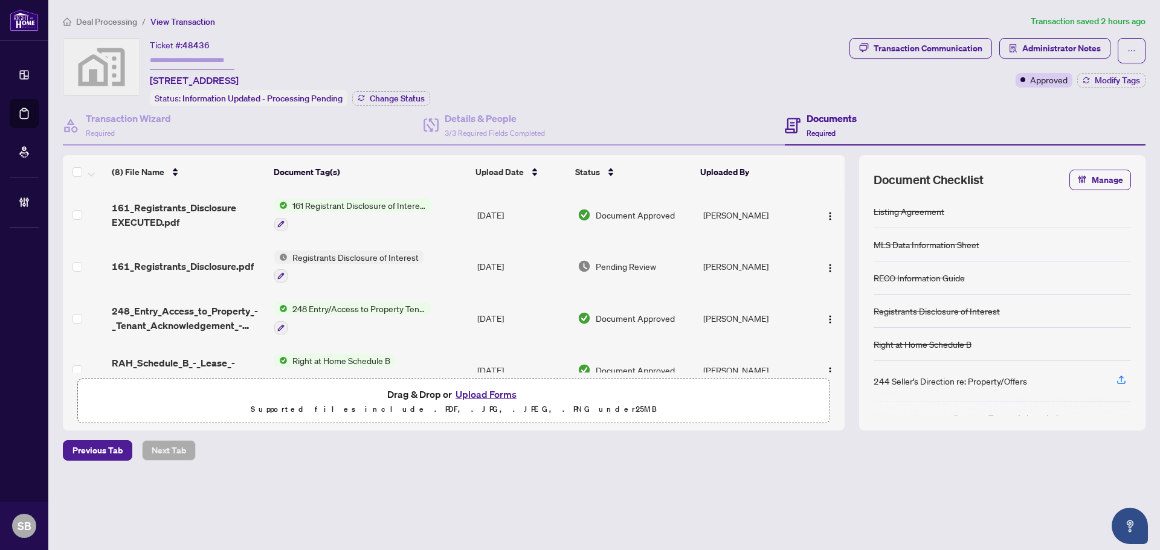
click at [731, 61] on div "Ticket #: 48436 [STREET_ADDRESS] Status: Information Updated - Processing Pendi…" at bounding box center [453, 72] width 781 height 68
click at [106, 27] on li "Deal Processing" at bounding box center [100, 21] width 74 height 14
click at [104, 20] on span "Deal Processing" at bounding box center [106, 21] width 61 height 11
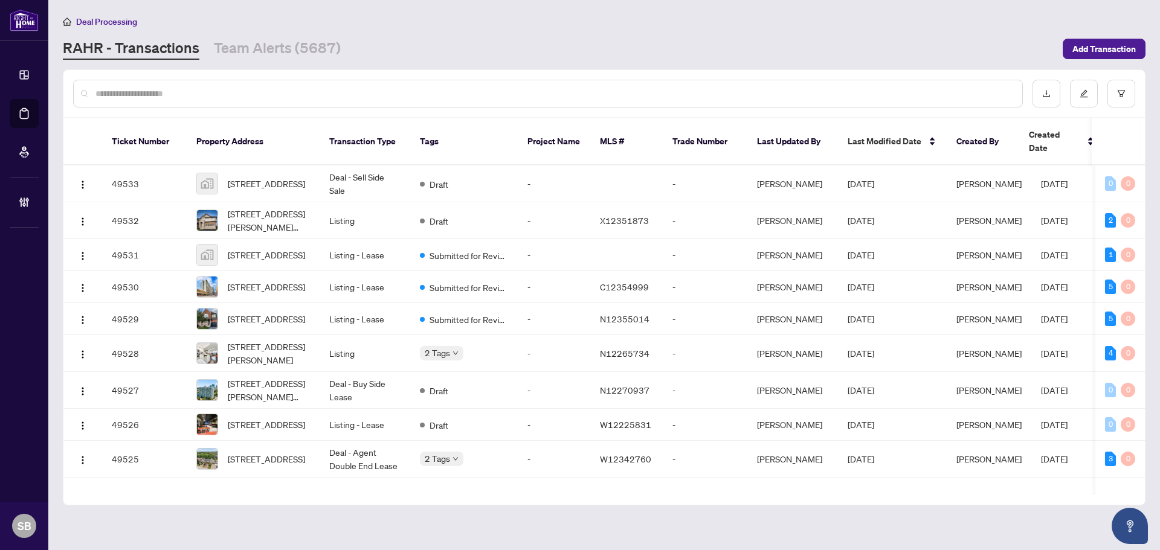
click at [149, 94] on input "text" at bounding box center [553, 93] width 917 height 13
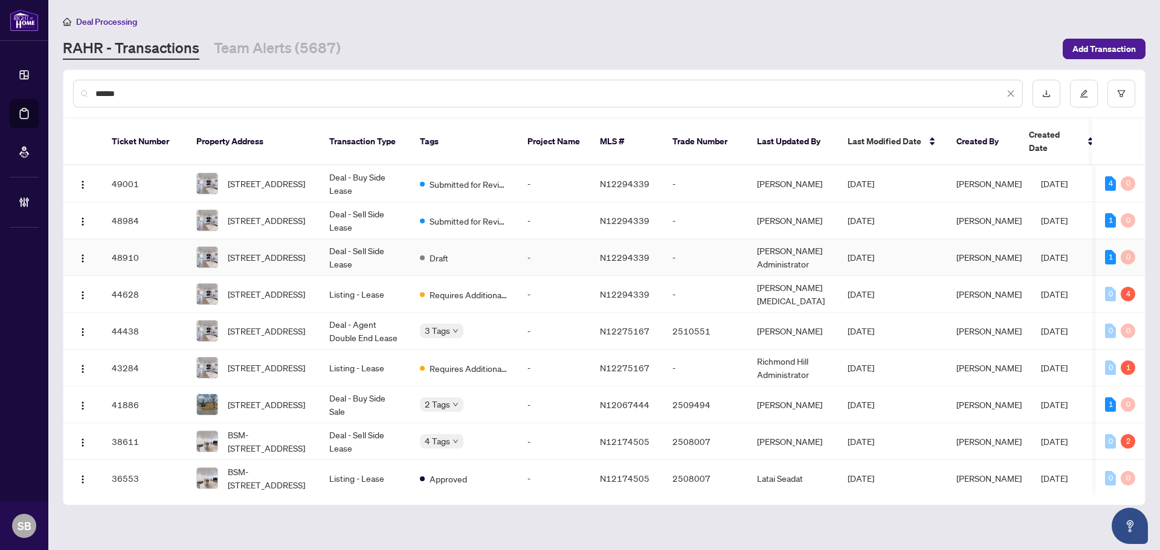
type input "******"
click at [542, 250] on td "-" at bounding box center [554, 257] width 72 height 37
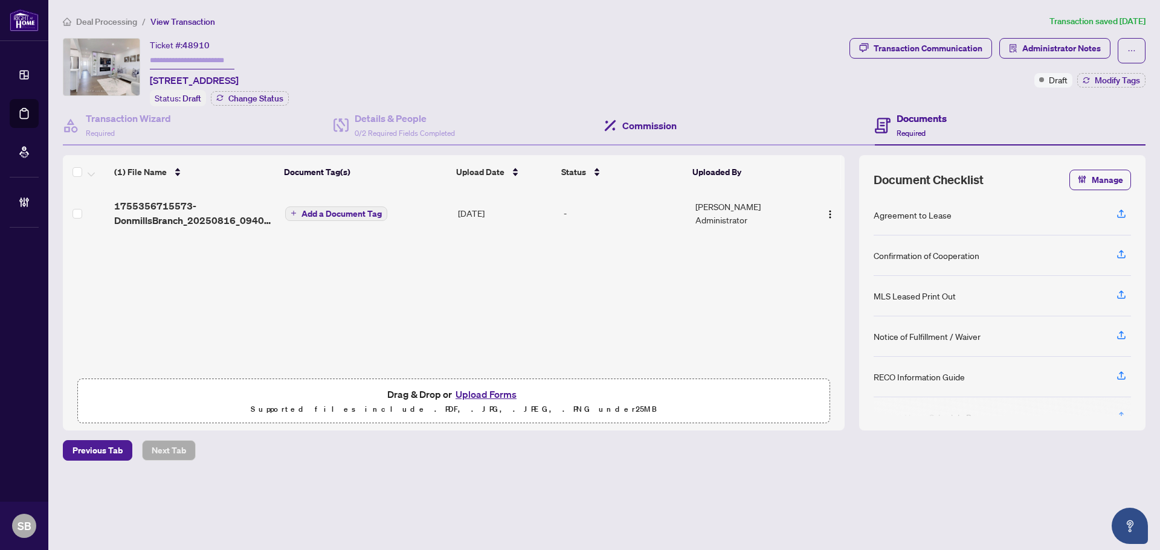
click at [629, 133] on div "Commission" at bounding box center [739, 125] width 271 height 39
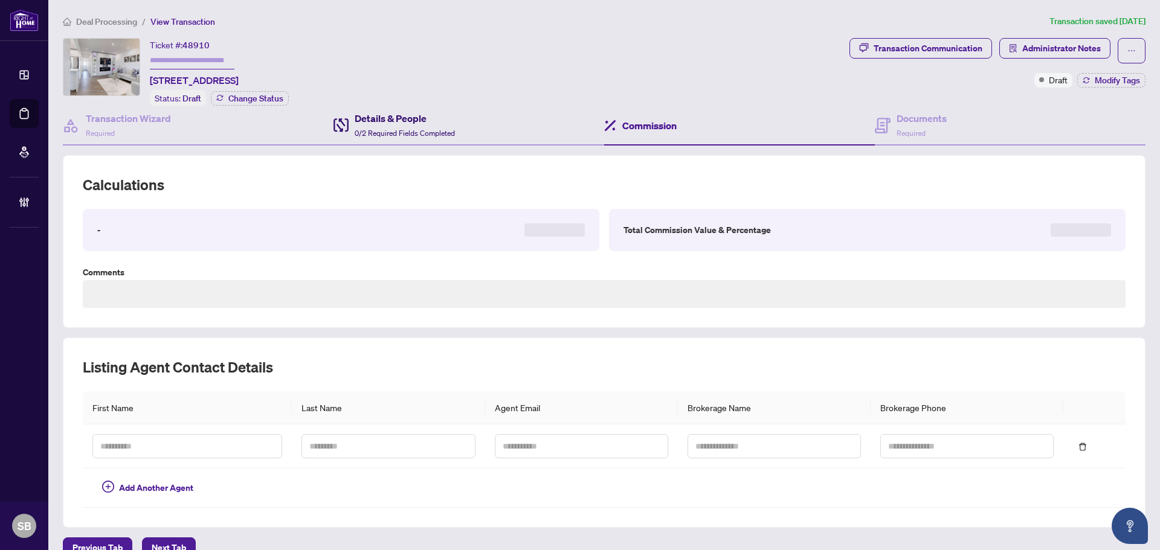
click at [428, 121] on h4 "Details & People" at bounding box center [404, 118] width 100 height 14
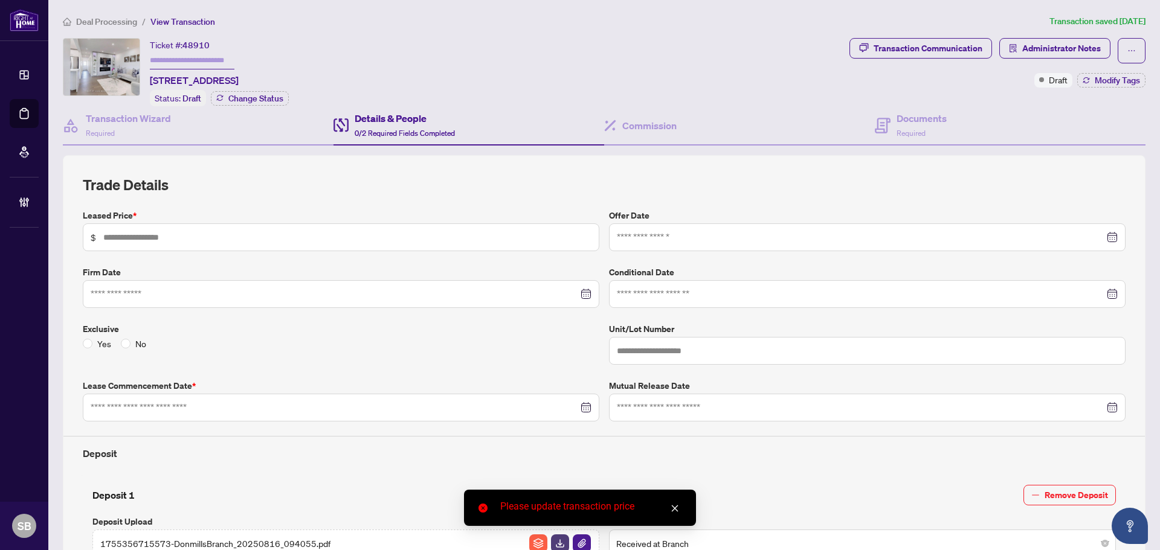
scroll to position [181, 0]
